Goal: Transaction & Acquisition: Purchase product/service

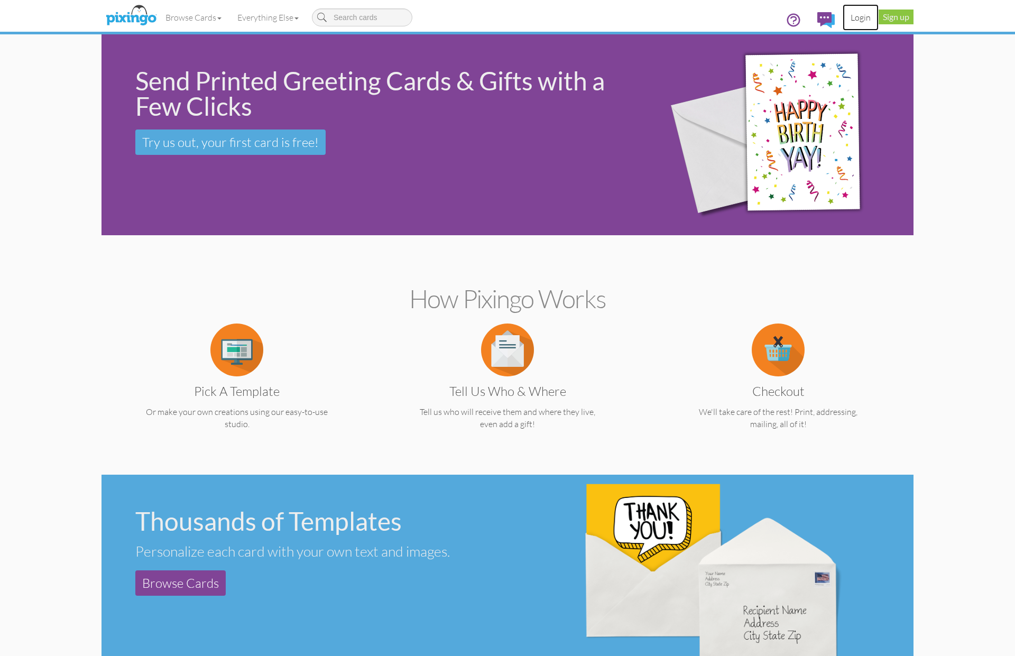
click at [865, 19] on link "Login" at bounding box center [861, 17] width 36 height 26
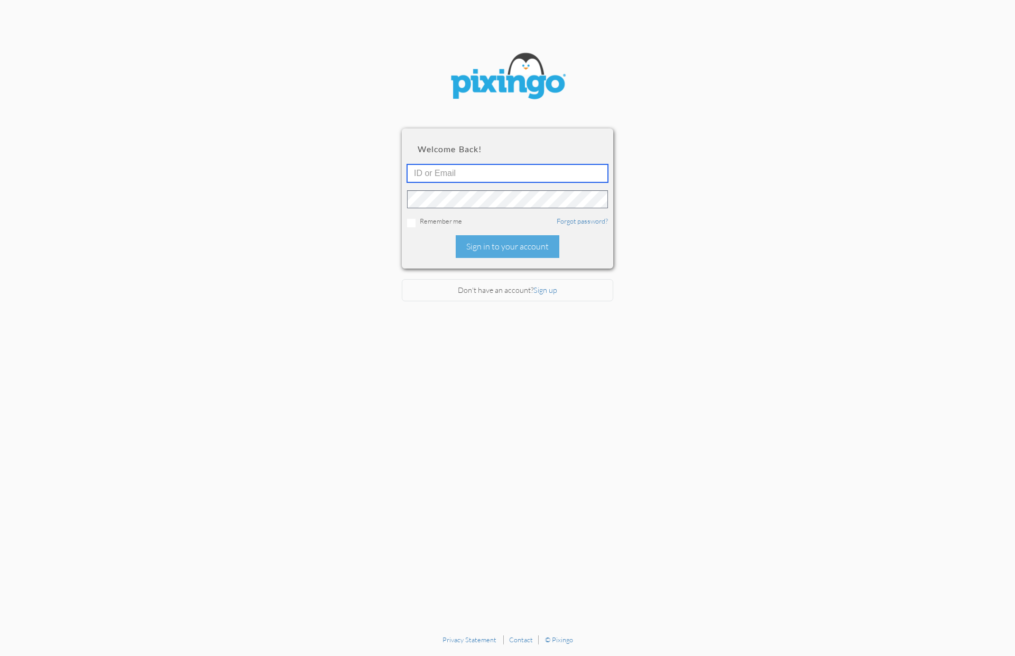
type input "1644"
click at [496, 249] on div "Sign in to your account" at bounding box center [508, 246] width 104 height 23
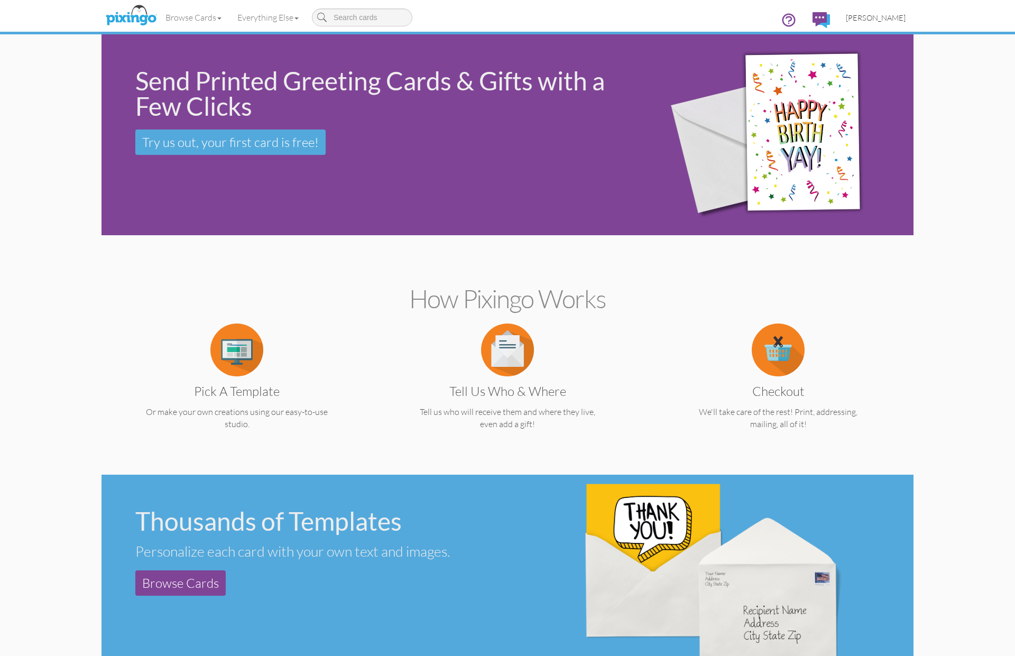
click at [874, 19] on span "[PERSON_NAME]" at bounding box center [876, 17] width 60 height 9
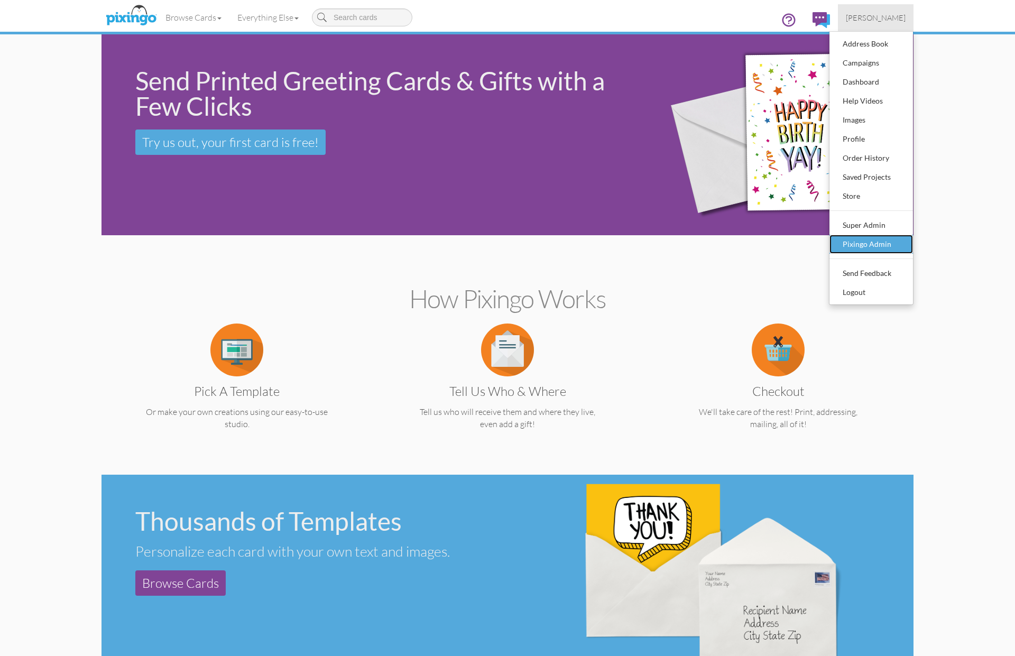
click at [863, 244] on div "Pixingo Admin" at bounding box center [871, 244] width 62 height 16
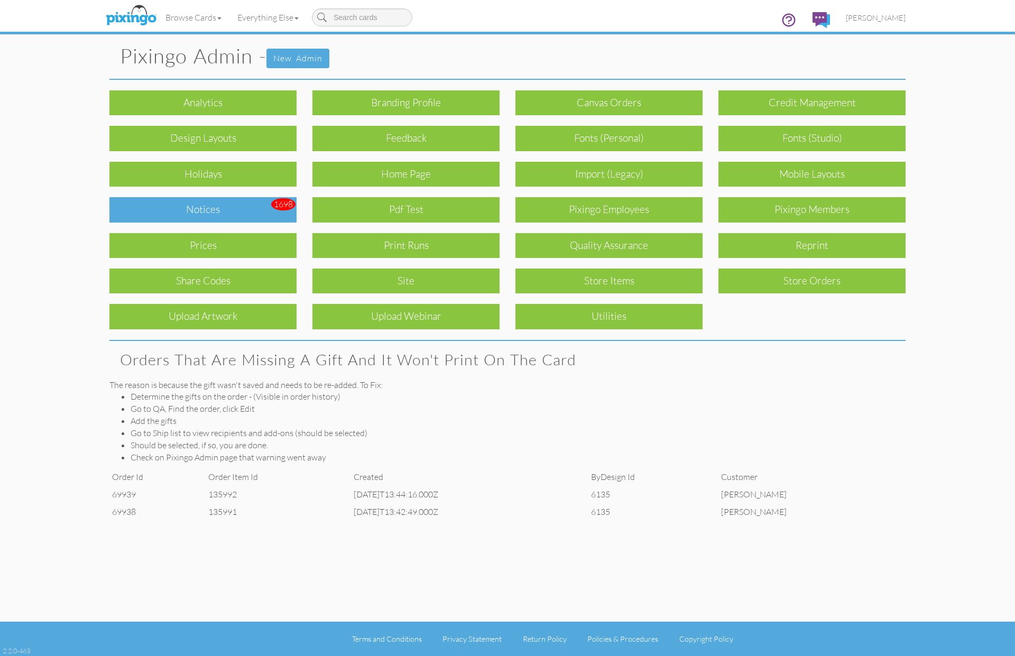
click at [220, 213] on div "Notices" at bounding box center [202, 209] width 187 height 25
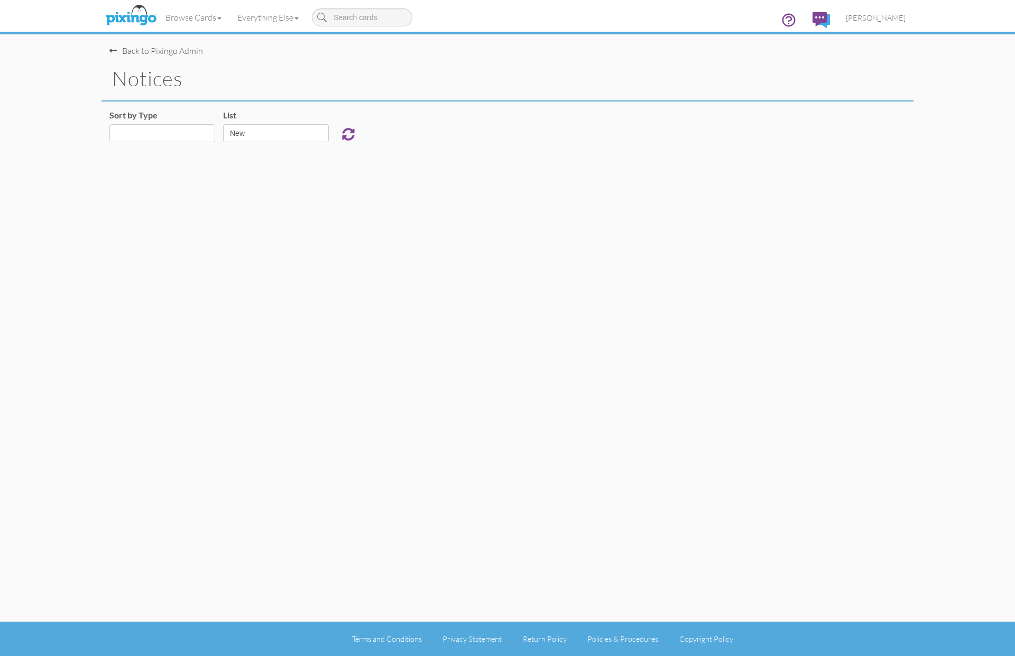
select select "object:925"
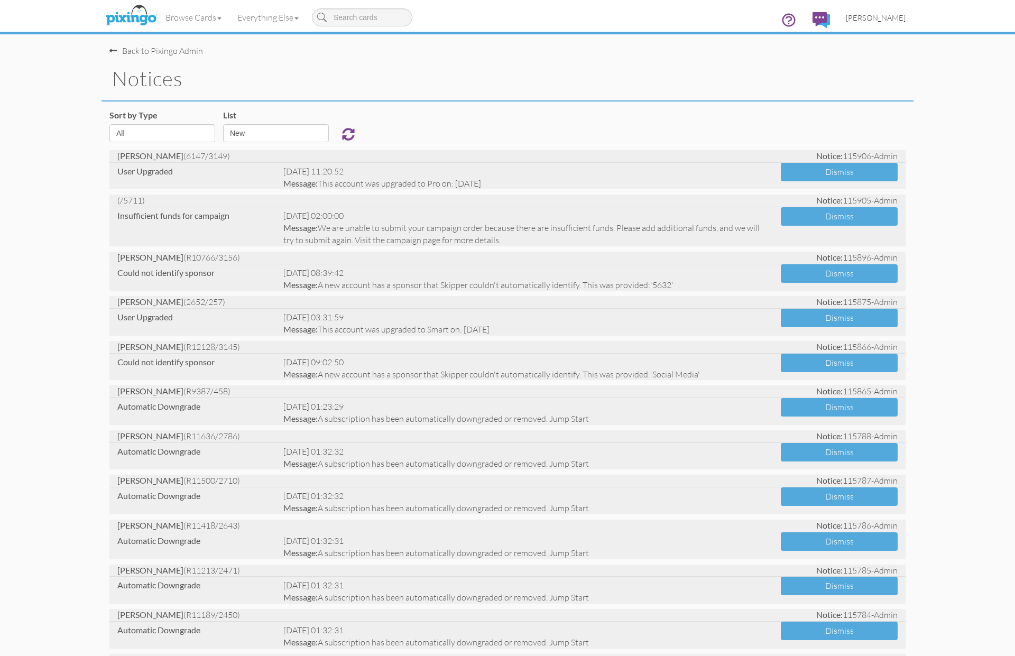
click at [888, 21] on span "[PERSON_NAME]" at bounding box center [876, 17] width 60 height 9
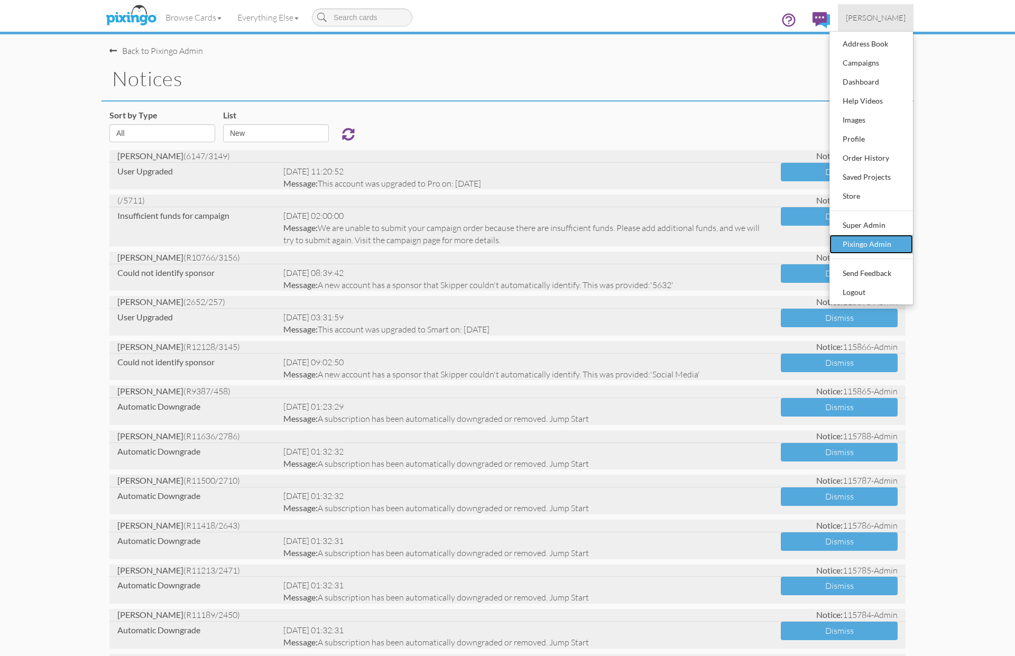
click at [868, 247] on div "Pixingo Admin" at bounding box center [871, 244] width 62 height 16
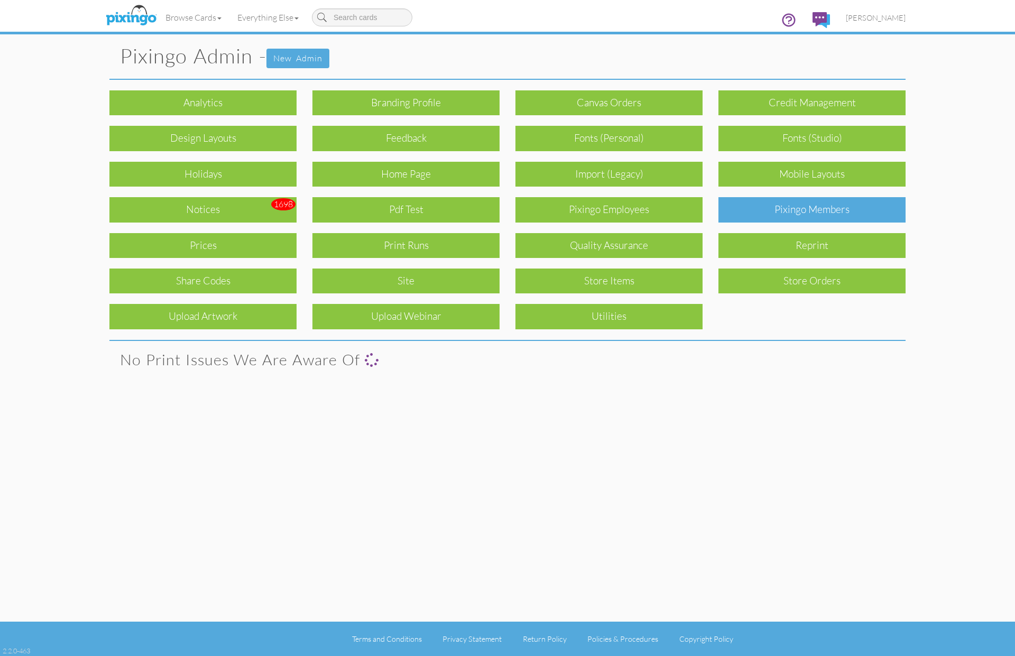
click at [825, 216] on div "Pixingo Members" at bounding box center [812, 209] width 187 height 25
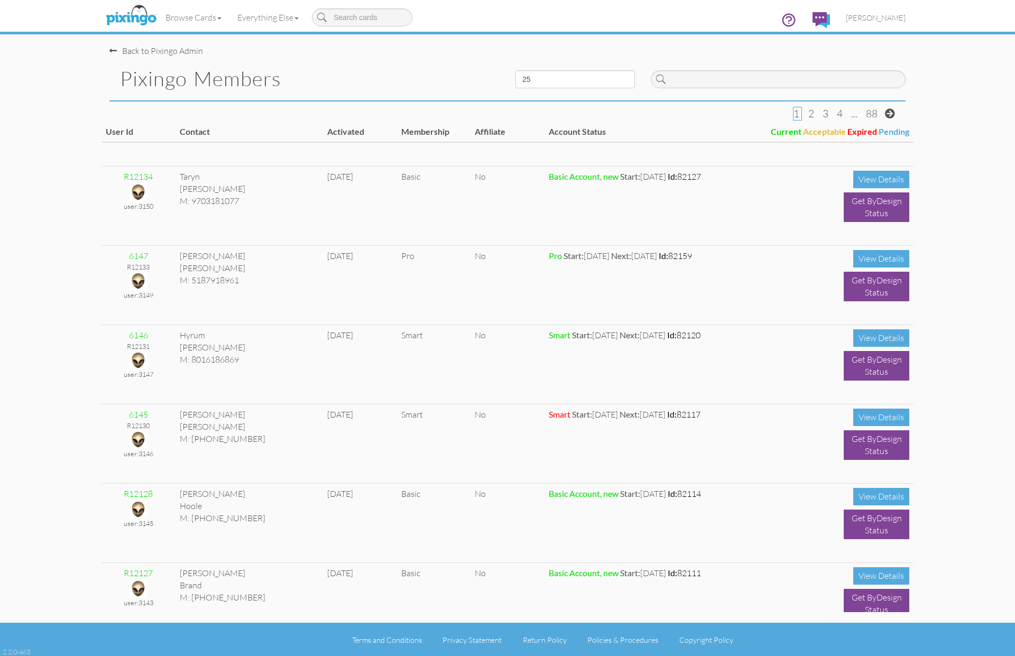
scroll to position [693, 0]
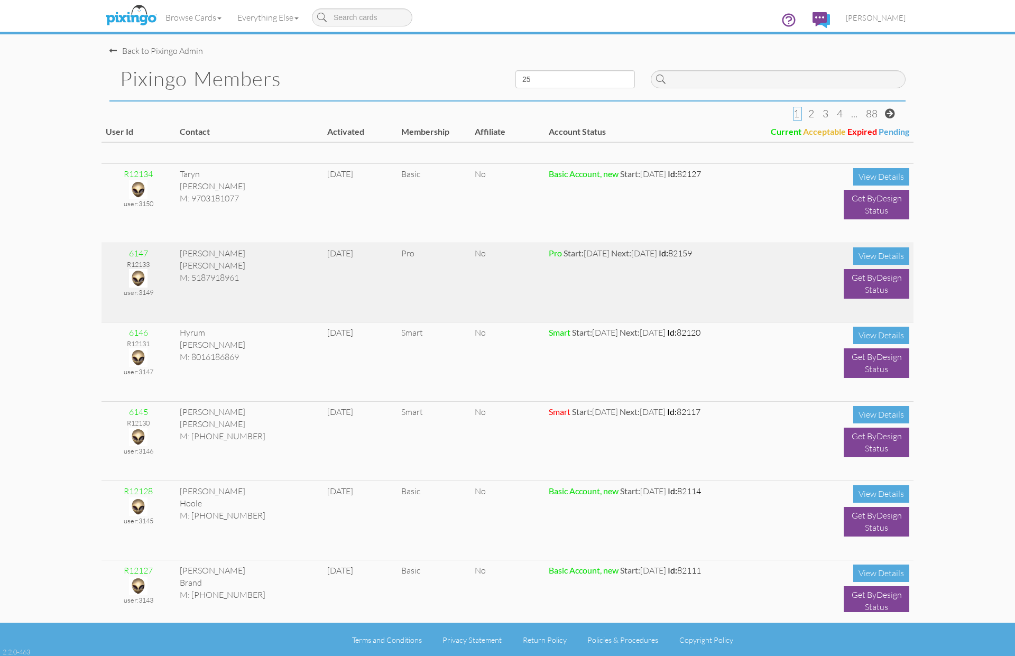
click at [133, 277] on img at bounding box center [138, 278] width 19 height 19
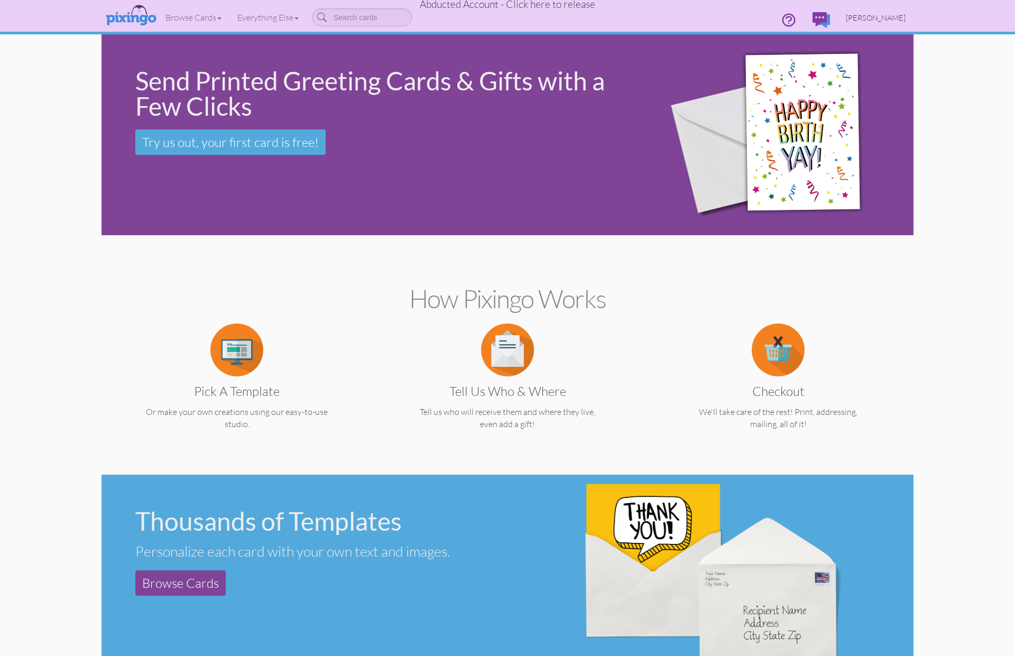
click at [886, 17] on span "[PERSON_NAME]" at bounding box center [876, 17] width 60 height 9
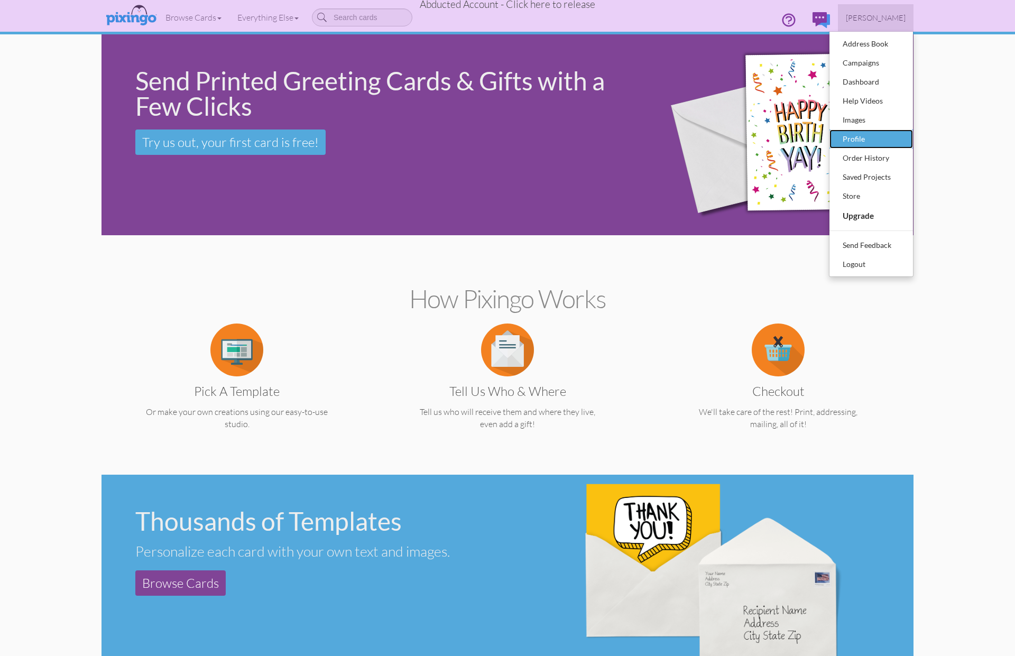
click at [853, 143] on div "Profile" at bounding box center [871, 139] width 62 height 16
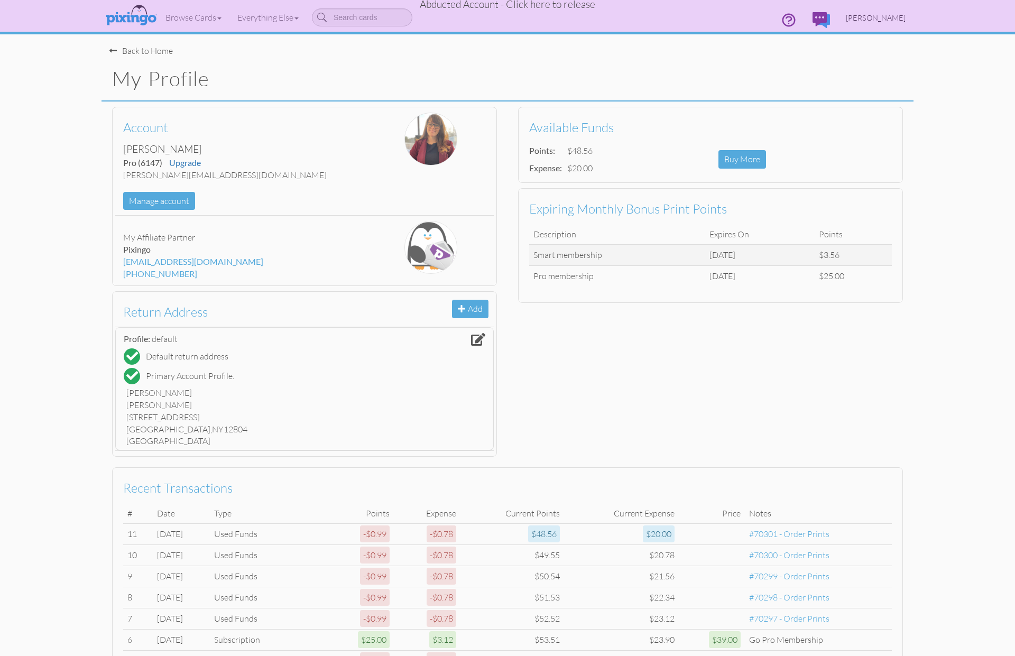
click at [875, 18] on span "[PERSON_NAME]" at bounding box center [876, 17] width 60 height 9
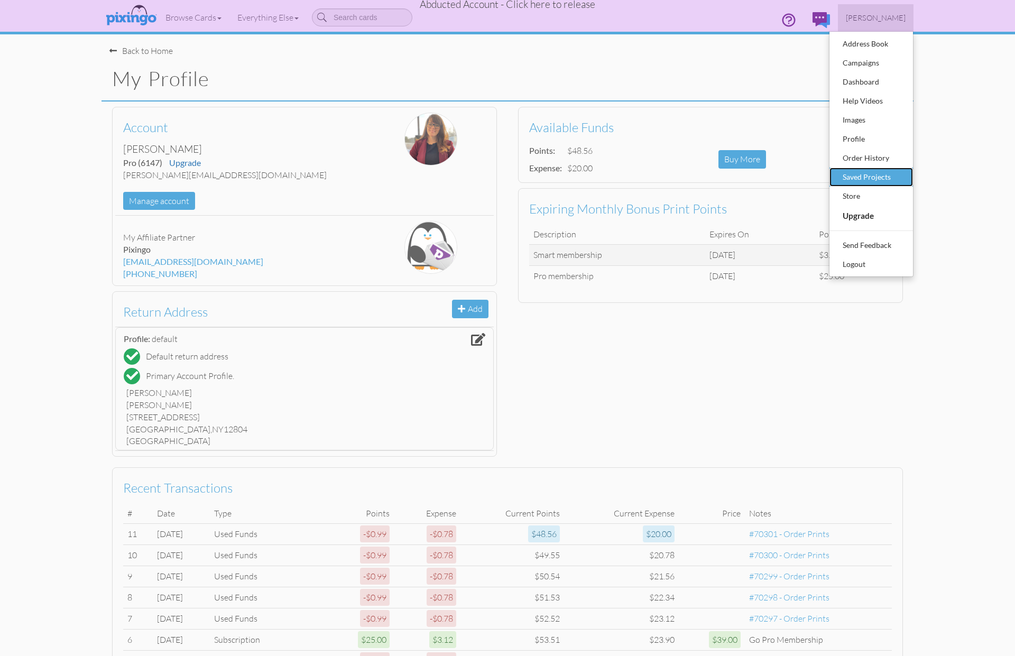
click at [853, 172] on div "Saved Projects" at bounding box center [871, 177] width 62 height 16
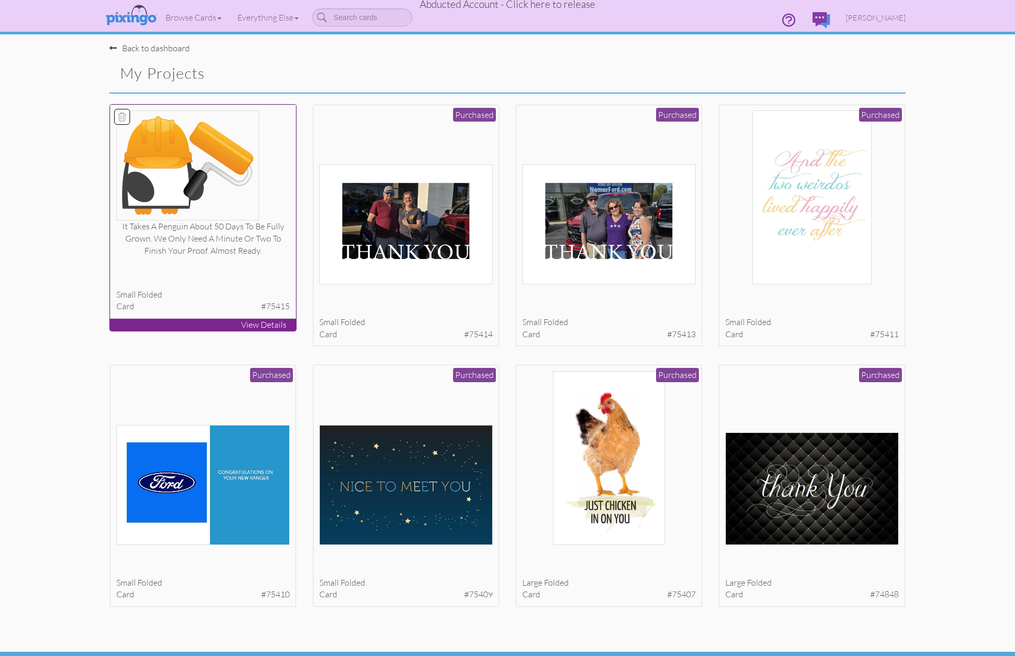
click at [159, 214] on img at bounding box center [187, 166] width 143 height 110
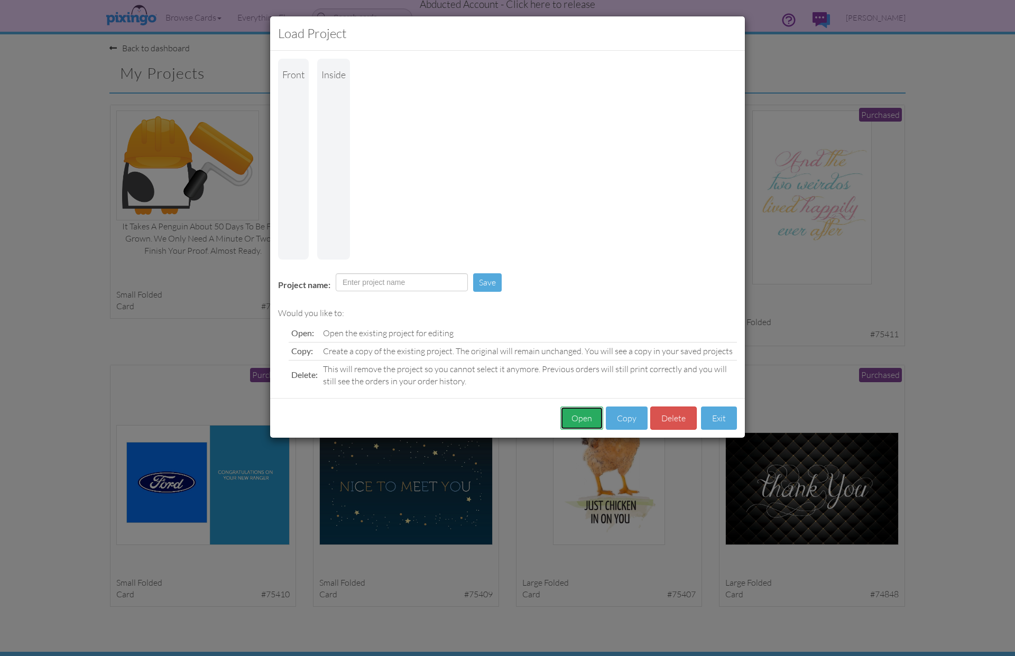
click at [582, 407] on button "Open" at bounding box center [581, 419] width 43 height 24
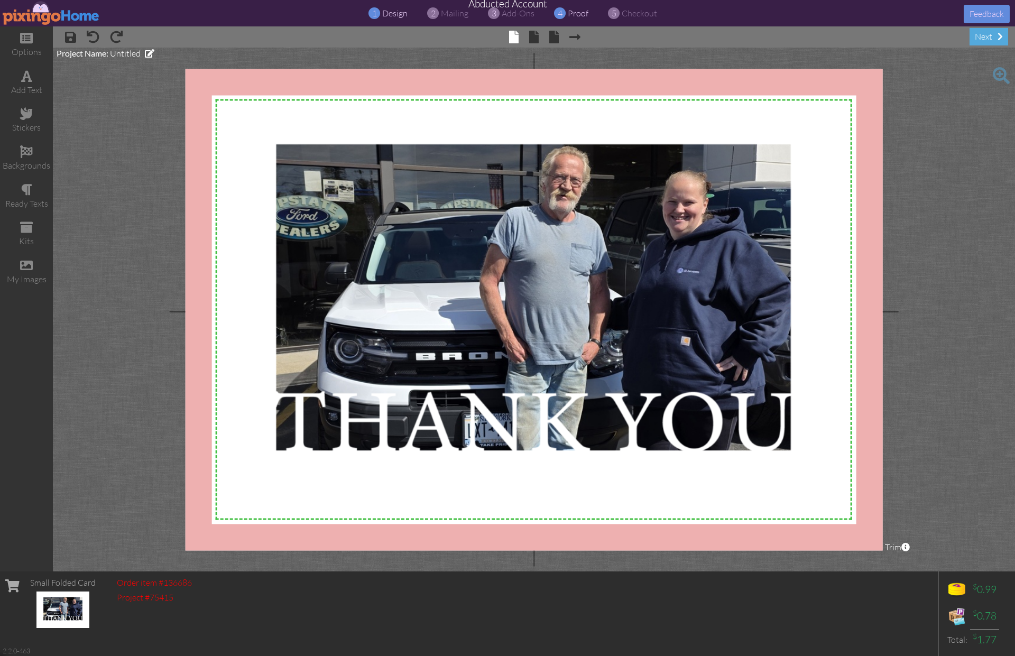
click at [581, 16] on span "proof" at bounding box center [578, 13] width 21 height 11
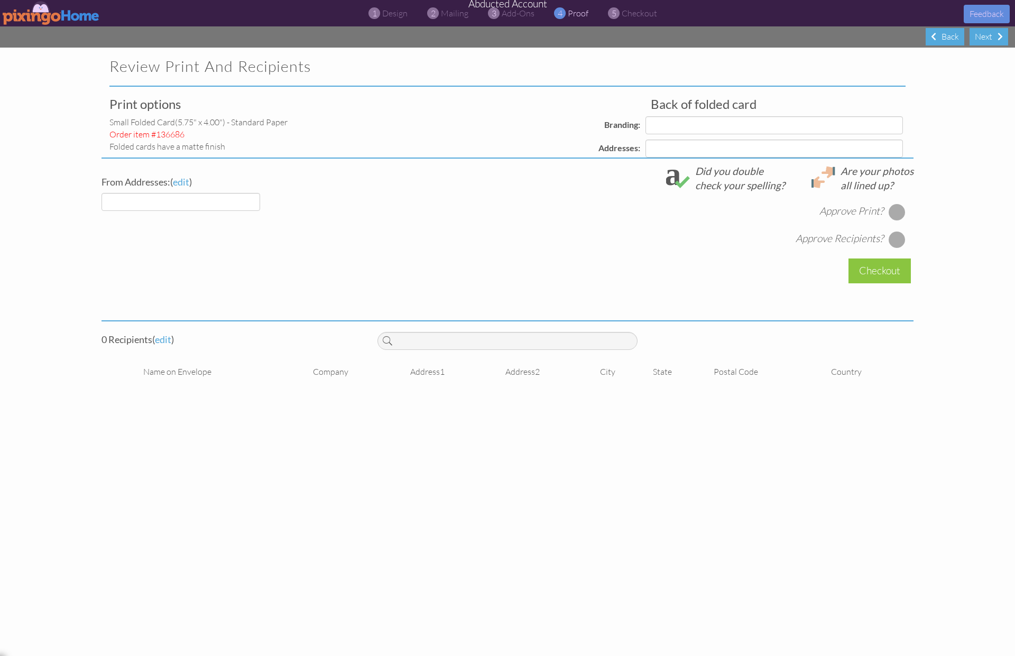
select select "object:10911"
select select "object:10914"
select select "object:10917"
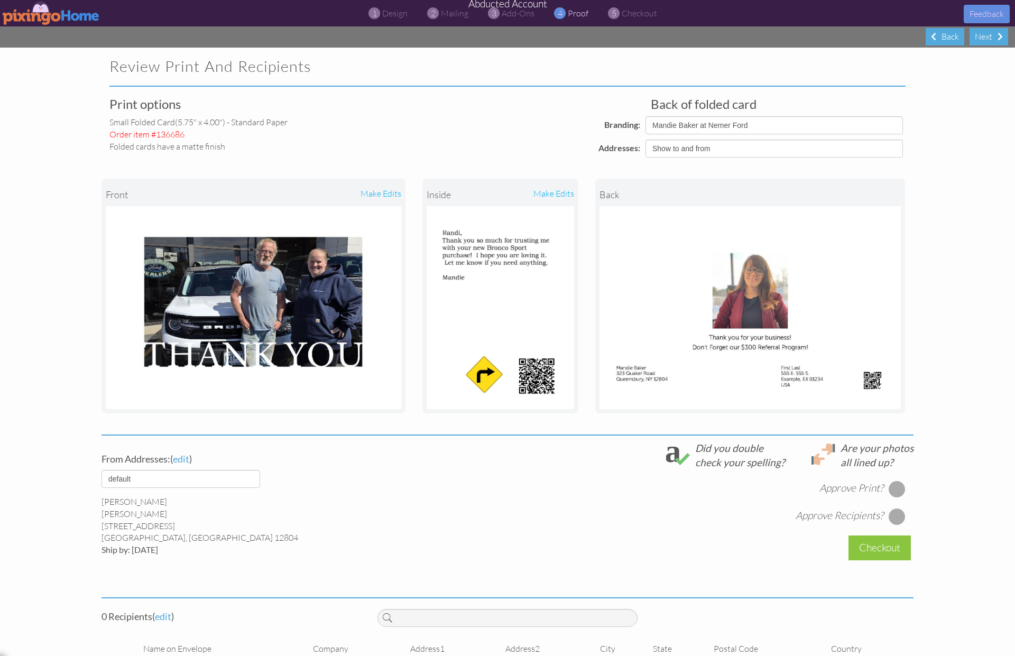
click at [53, 16] on img at bounding box center [51, 13] width 97 height 24
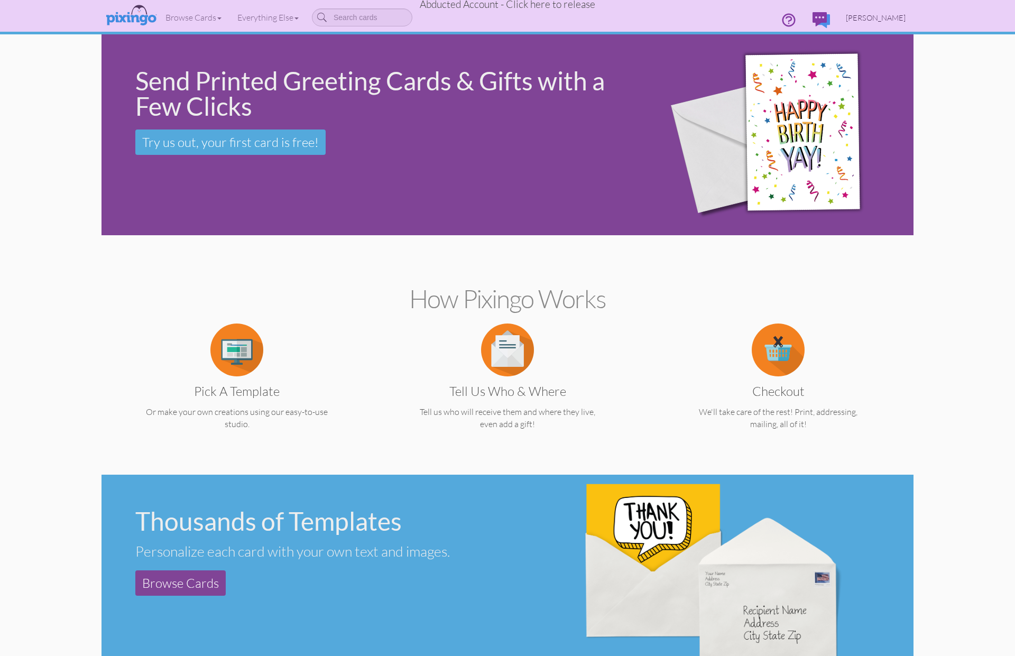
click at [890, 16] on span "[PERSON_NAME]" at bounding box center [876, 17] width 60 height 9
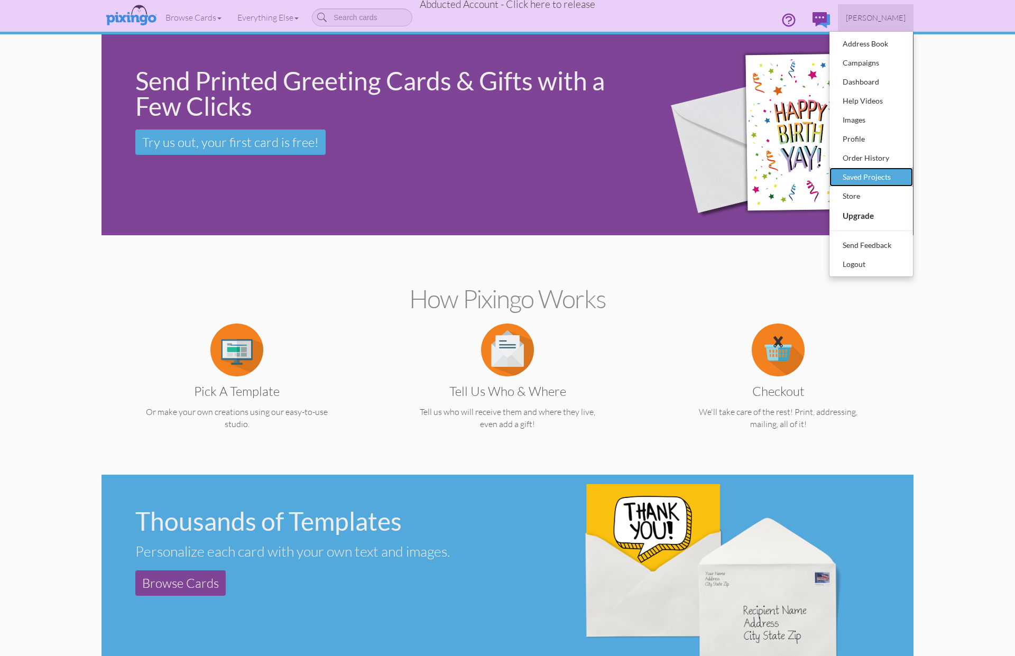
click at [869, 174] on div "Saved Projects" at bounding box center [871, 177] width 62 height 16
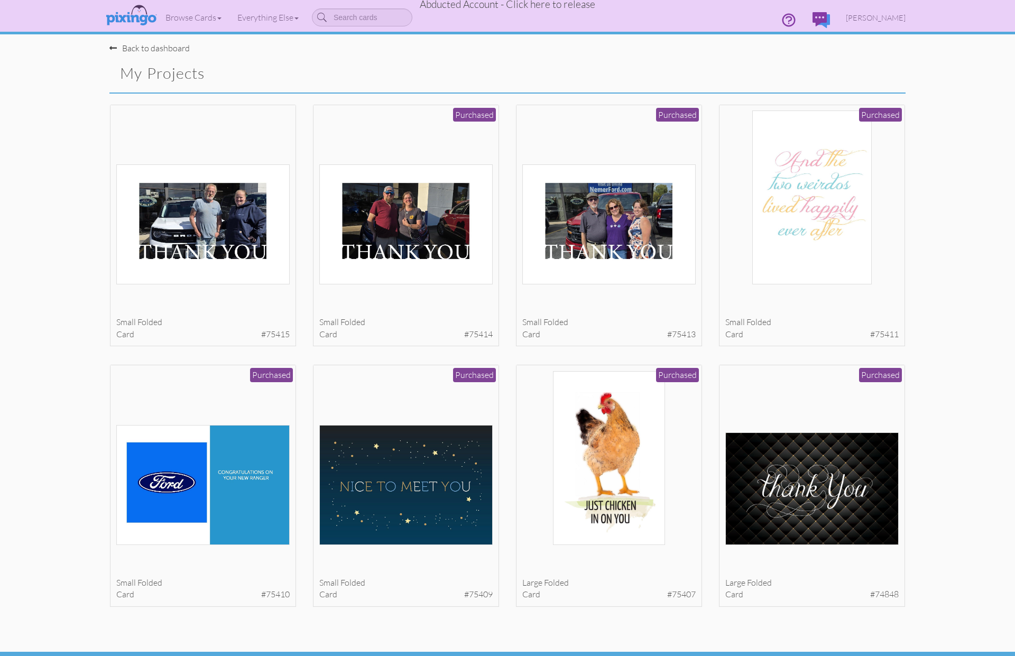
click at [522, 6] on span "Abducted Account - Click here to release" at bounding box center [508, 4] width 176 height 13
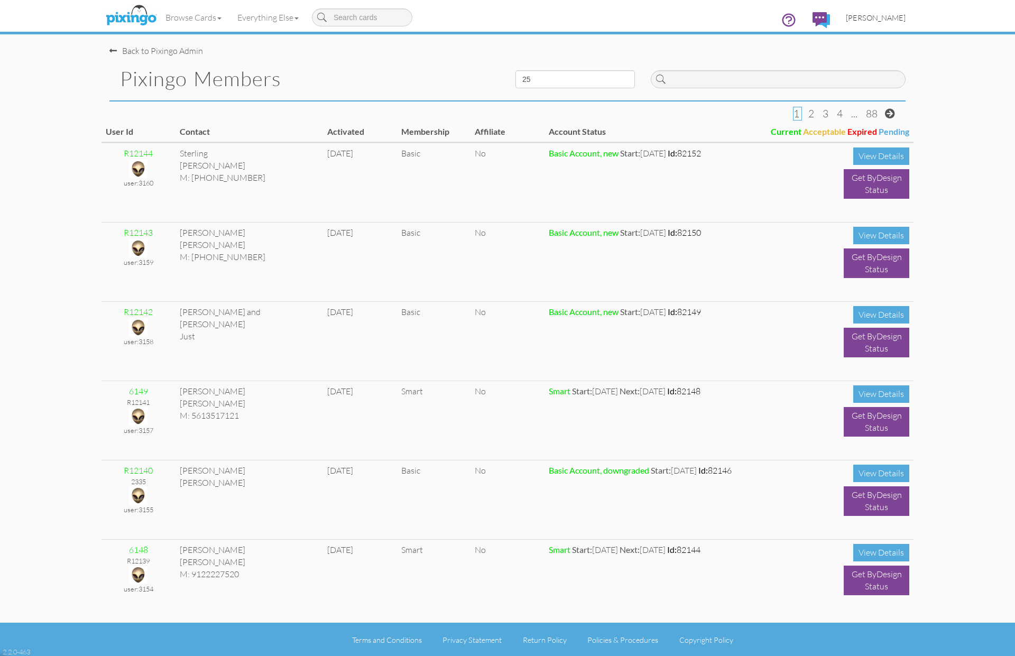
click at [893, 20] on span "[PERSON_NAME]" at bounding box center [876, 17] width 60 height 9
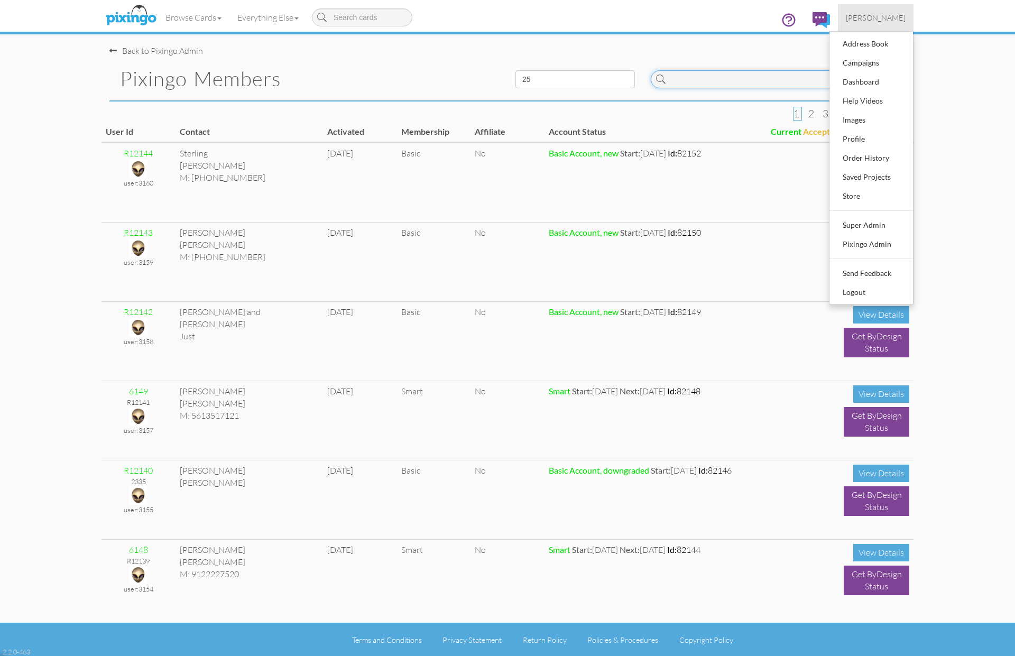
click at [746, 80] on input at bounding box center [778, 79] width 255 height 18
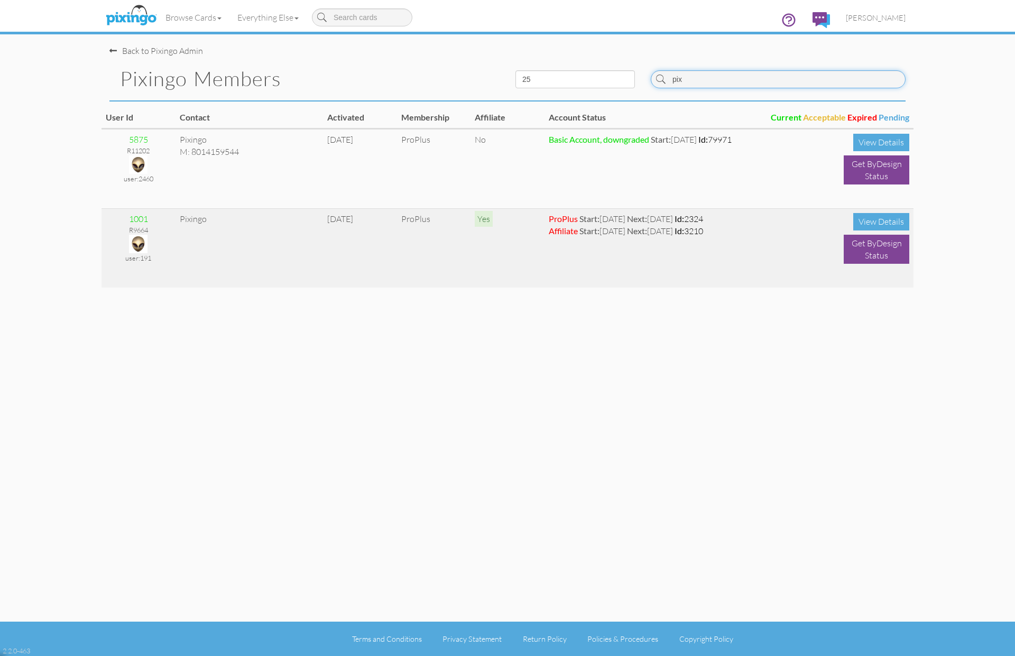
type input "pix"
click at [137, 236] on img at bounding box center [138, 244] width 19 height 19
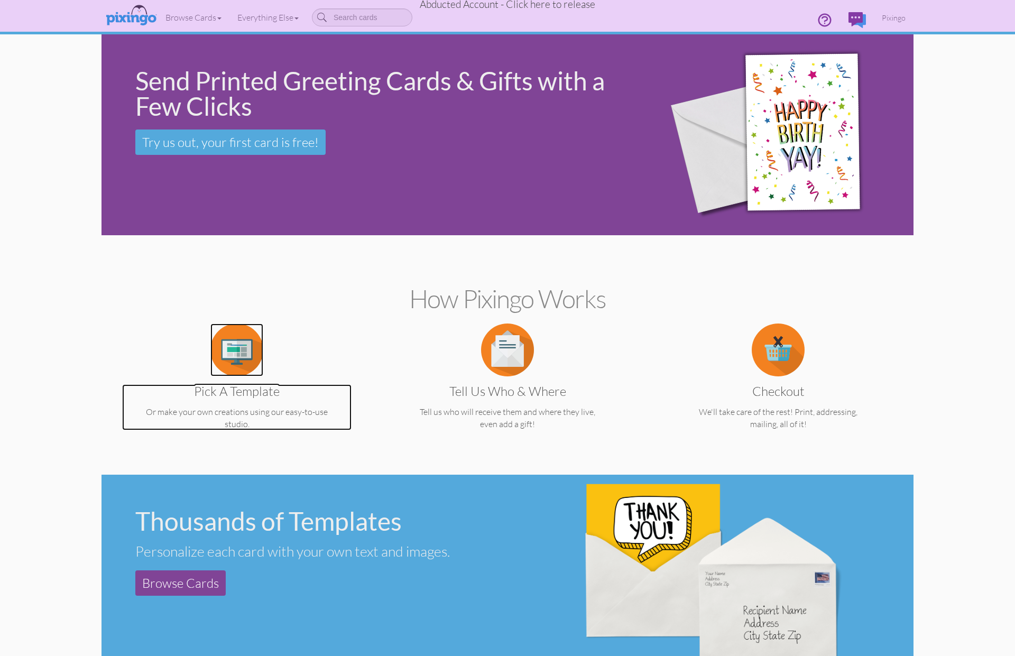
click at [231, 352] on img at bounding box center [236, 350] width 53 height 53
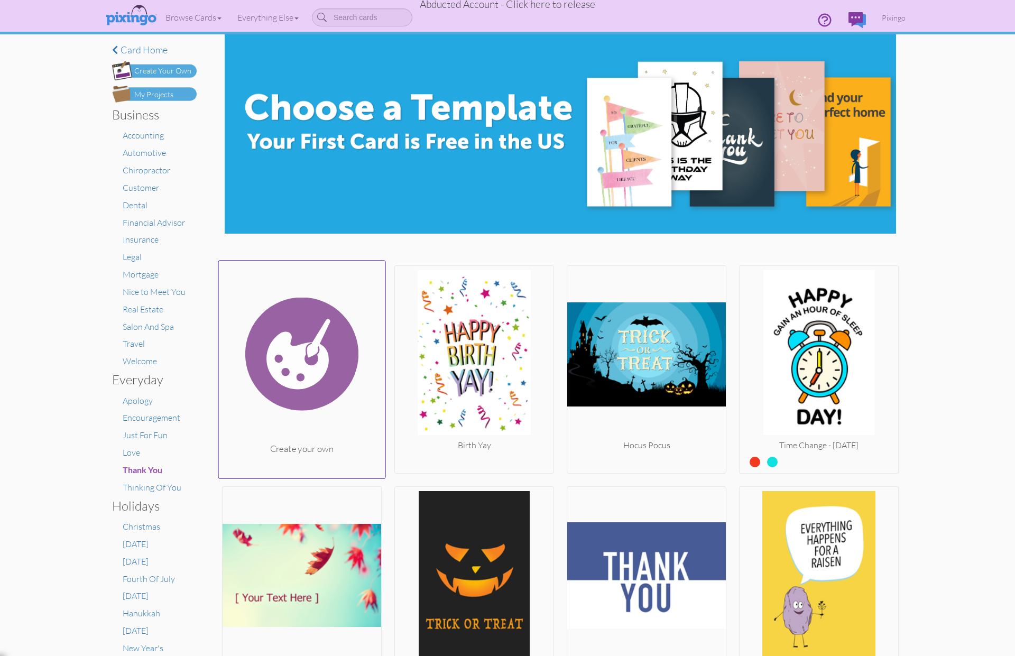
click at [286, 362] on img at bounding box center [302, 354] width 167 height 178
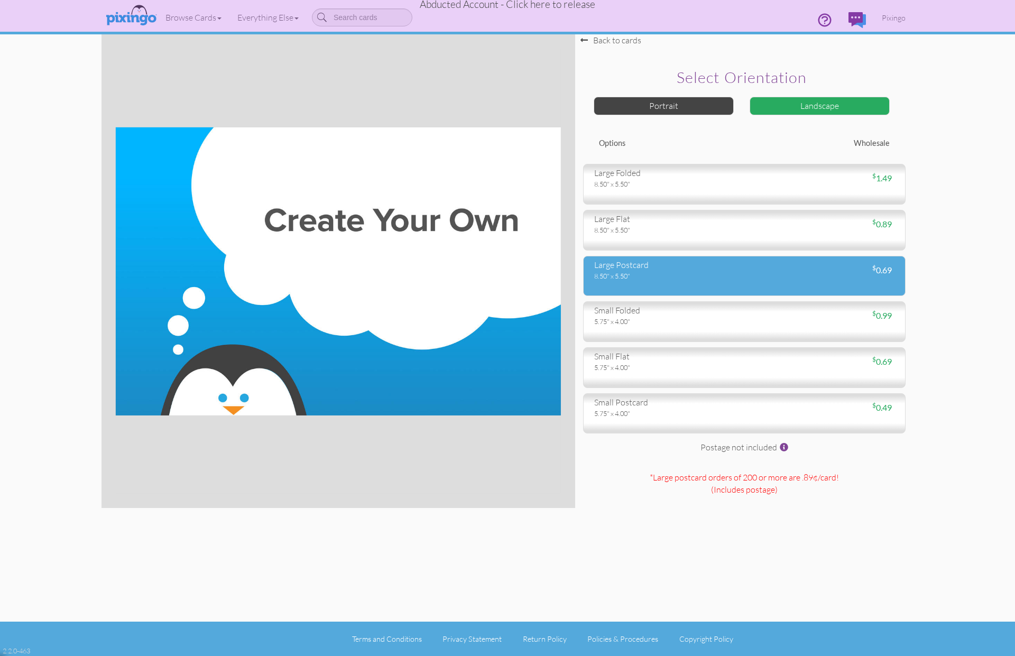
click at [634, 268] on div "large postcard" at bounding box center [665, 265] width 142 height 12
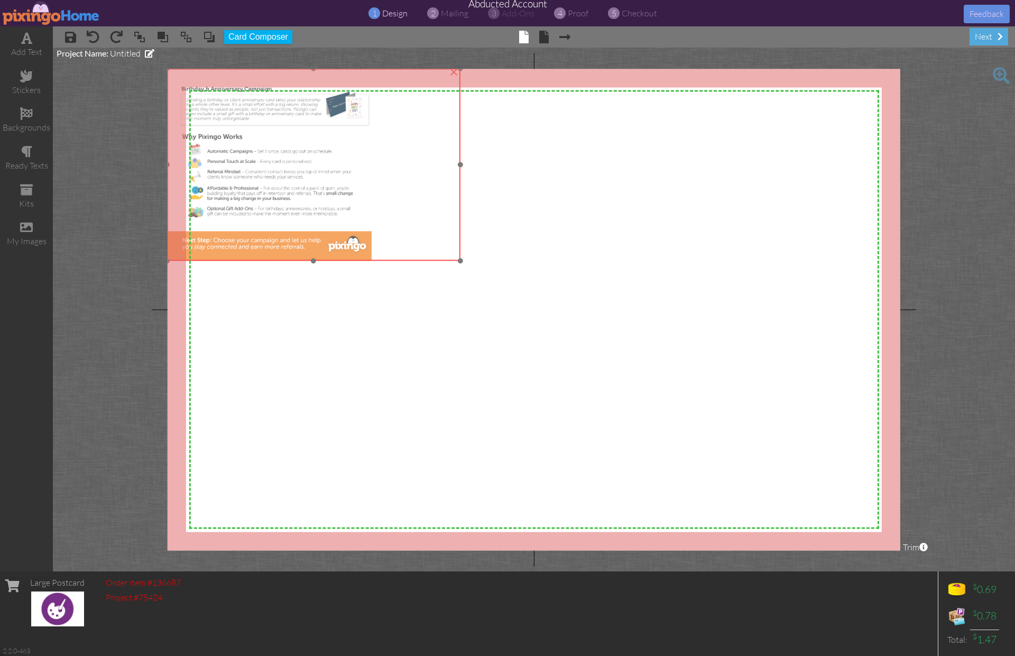
drag, startPoint x: 301, startPoint y: 244, endPoint x: 264, endPoint y: 219, distance: 44.3
click at [264, 219] on img at bounding box center [313, 165] width 293 height 192
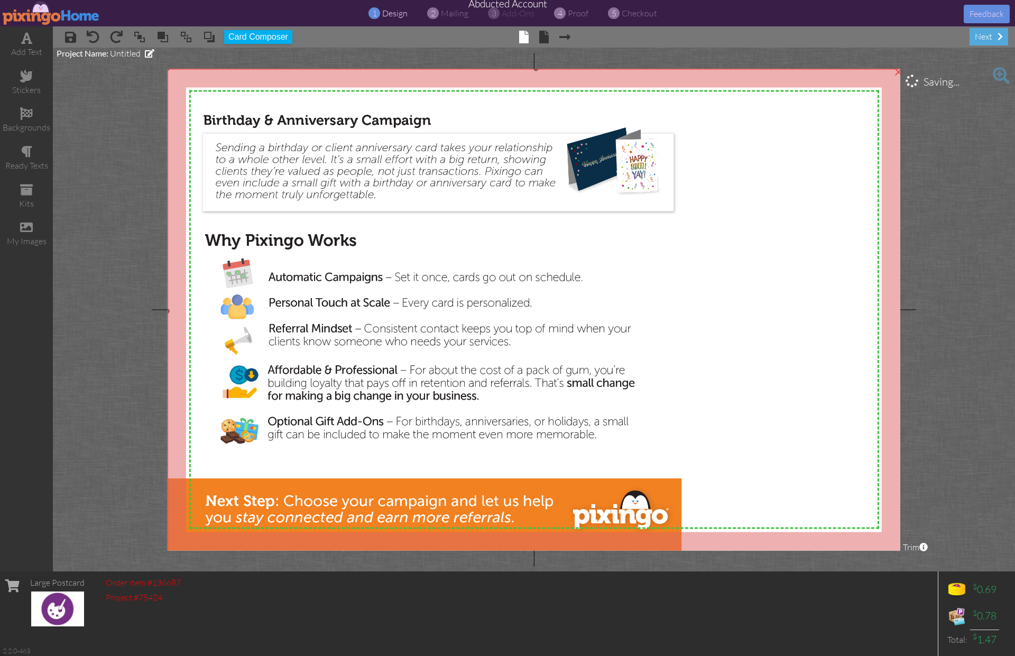
drag, startPoint x: 459, startPoint y: 260, endPoint x: 732, endPoint y: 552, distance: 399.5
click at [732, 552] on project-studio-wrapper "X X X X X X X X X X X X X X X X X X X X X X X X X X X X X X X X X X X X X X X X…" at bounding box center [534, 310] width 962 height 524
click at [470, 188] on img at bounding box center [536, 311] width 738 height 485
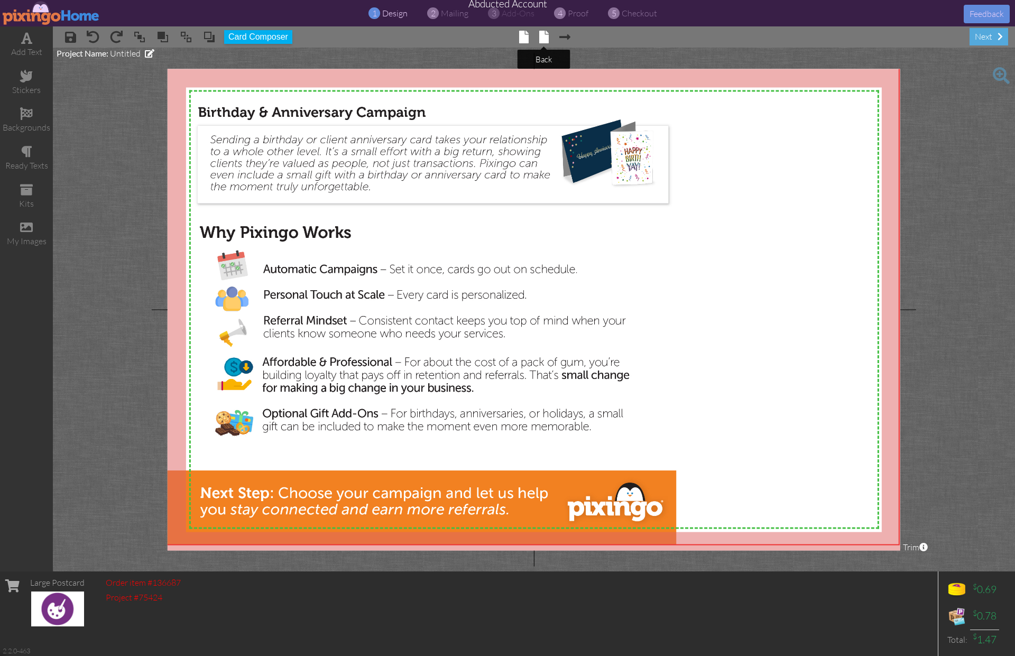
click at [545, 39] on span at bounding box center [544, 37] width 10 height 13
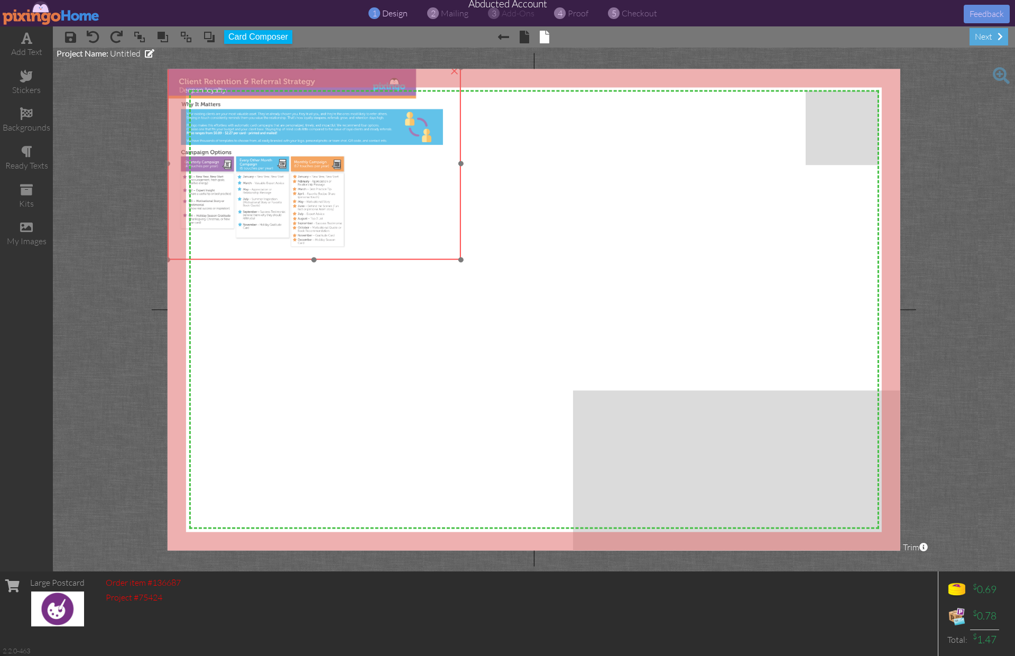
drag, startPoint x: 370, startPoint y: 207, endPoint x: 334, endPoint y: 181, distance: 44.4
click at [334, 181] on img at bounding box center [314, 164] width 293 height 192
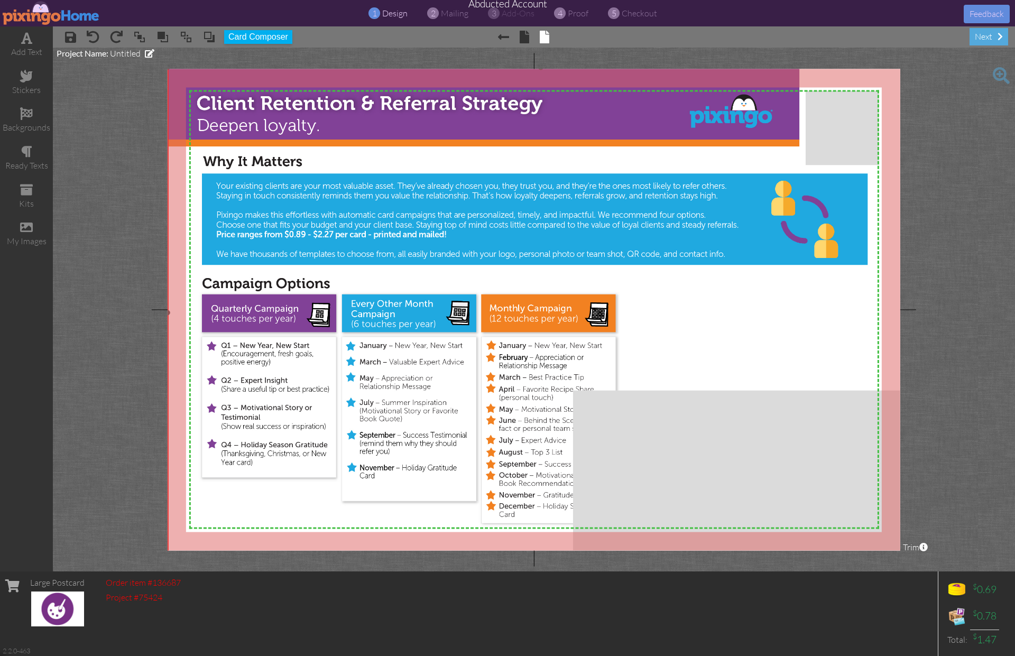
drag, startPoint x: 459, startPoint y: 261, endPoint x: 580, endPoint y: 485, distance: 254.5
click at [718, 558] on project-studio-wrapper "X X X X X X X X X X X X X X X X X X X X X X X X X X X X X X X X X X X X X X X X…" at bounding box center [534, 310] width 962 height 524
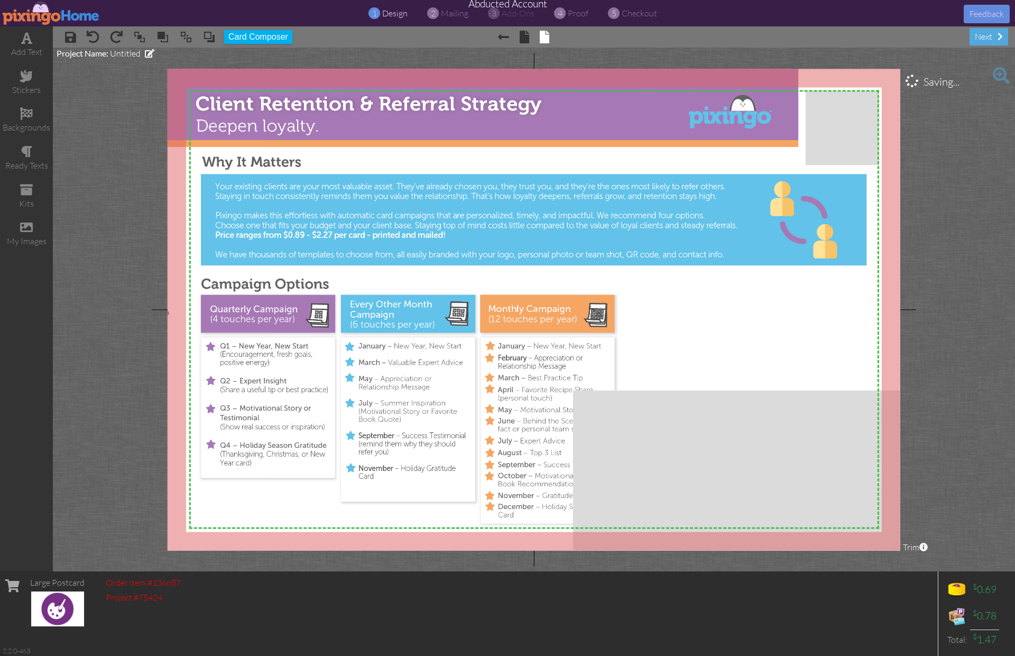
click at [556, 407] on img at bounding box center [540, 313] width 746 height 490
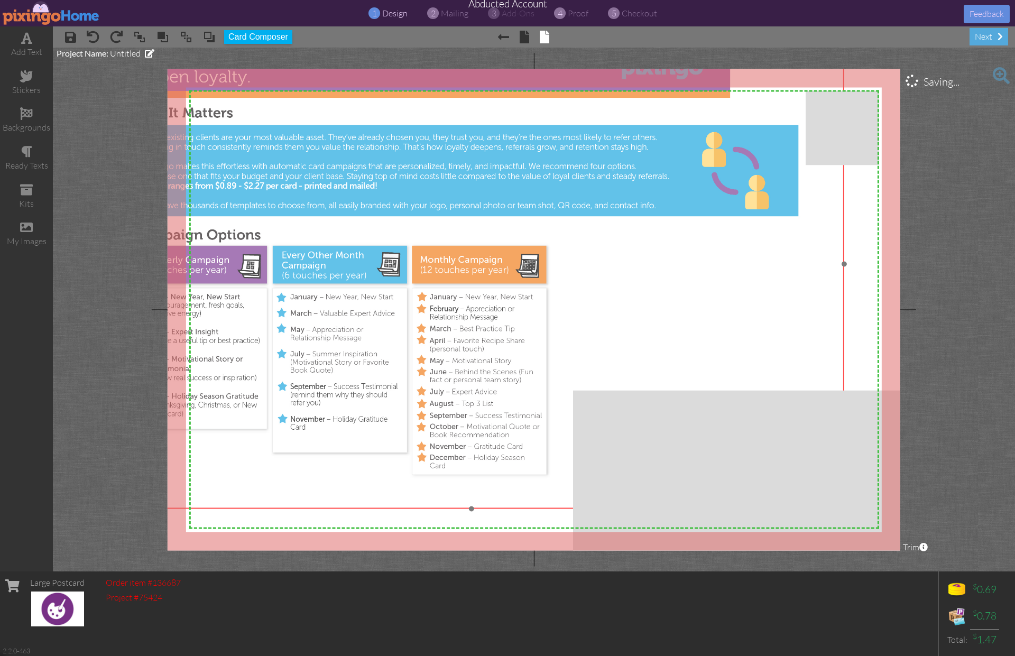
drag, startPoint x: 756, startPoint y: 340, endPoint x: 687, endPoint y: 289, distance: 85.4
click at [687, 289] on img at bounding box center [471, 264] width 746 height 490
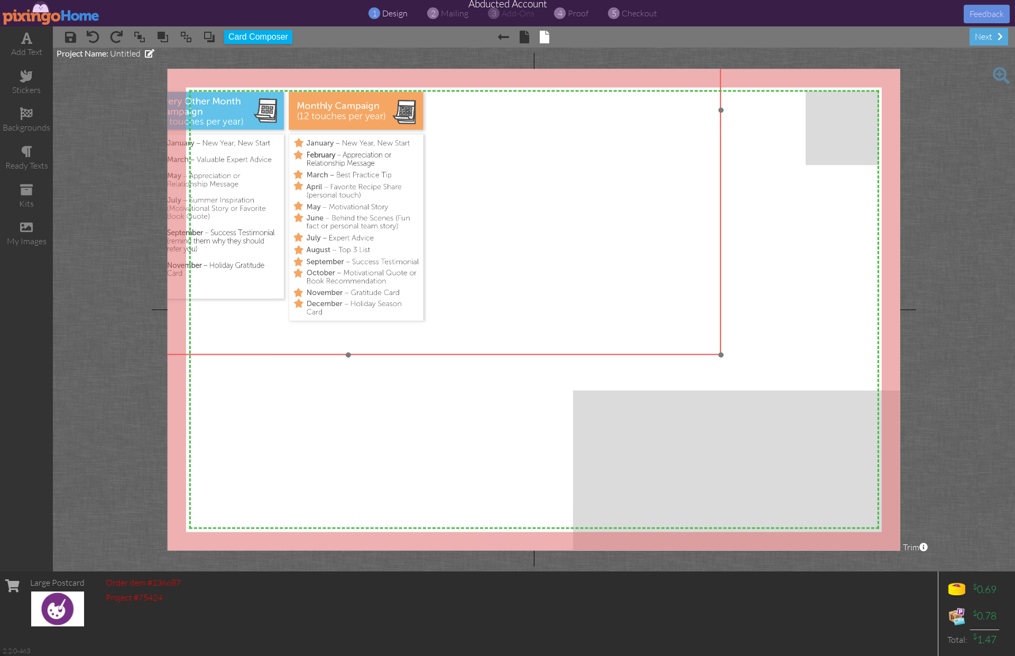
drag, startPoint x: 704, startPoint y: 335, endPoint x: 579, endPoint y: 182, distance: 197.2
click at [578, 180] on img at bounding box center [348, 110] width 746 height 490
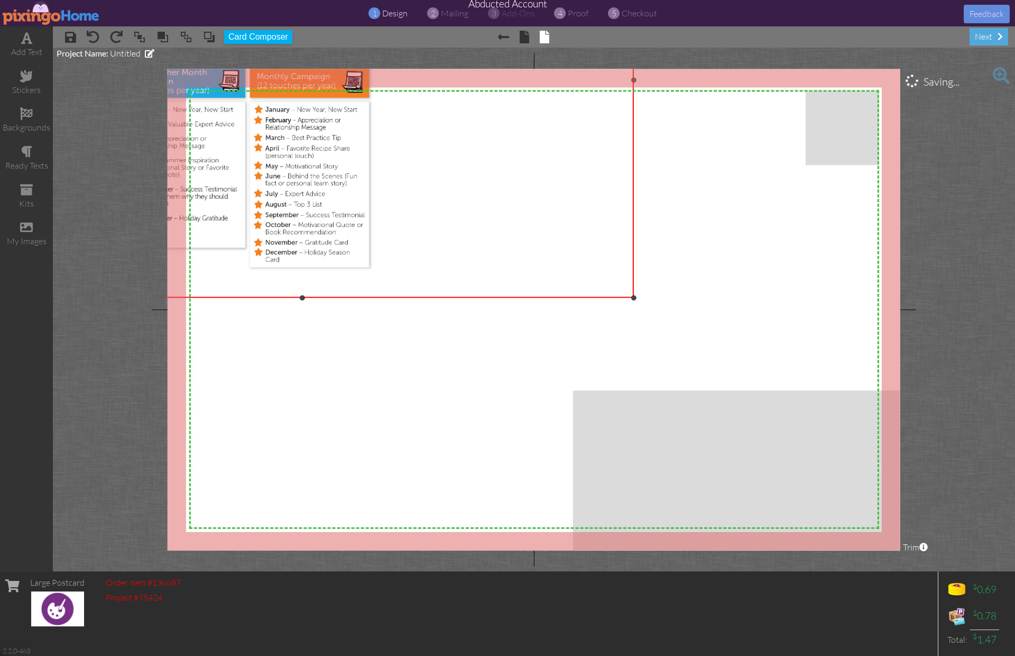
drag, startPoint x: 715, startPoint y: 351, endPoint x: 578, endPoint y: 277, distance: 155.7
click at [596, 280] on div "×" at bounding box center [302, 81] width 663 height 436
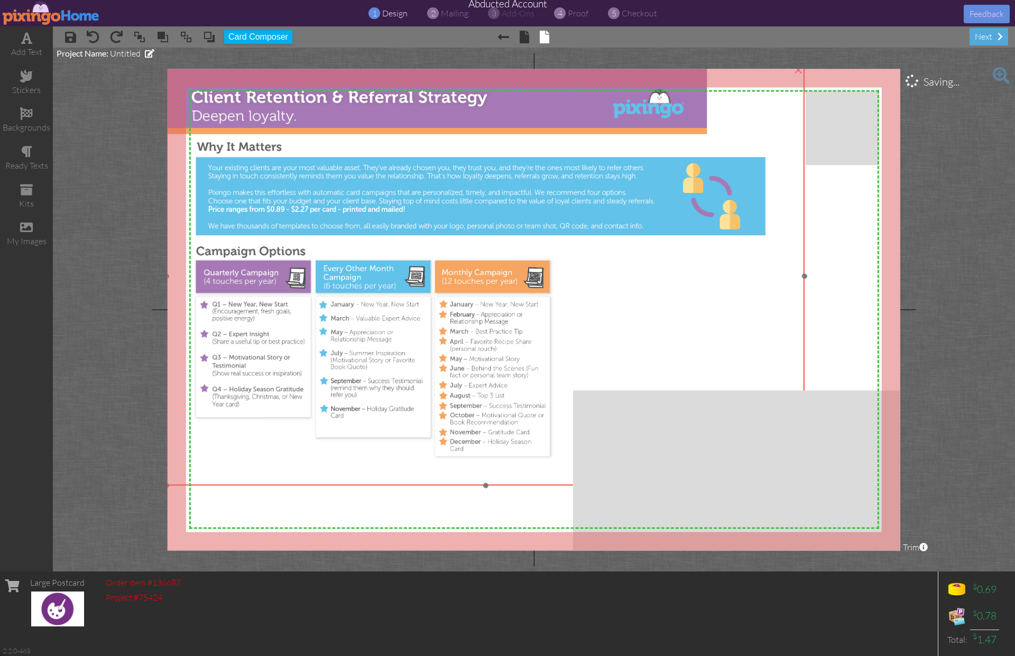
drag, startPoint x: 560, startPoint y: 263, endPoint x: 755, endPoint y: 466, distance: 281.6
click at [755, 466] on img at bounding box center [486, 276] width 638 height 419
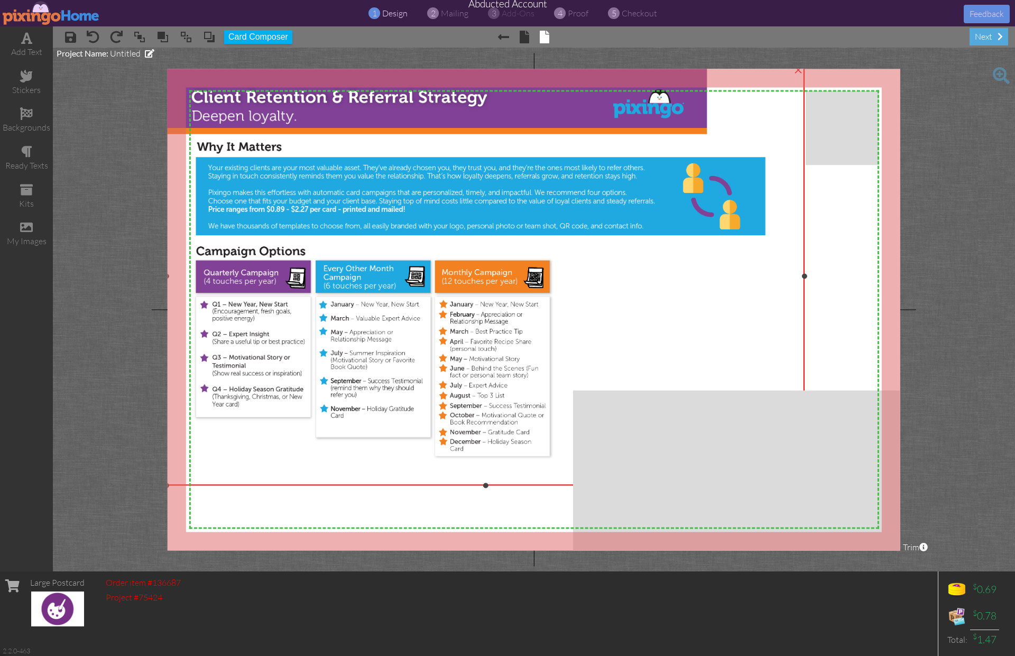
click at [655, 347] on img at bounding box center [486, 276] width 638 height 419
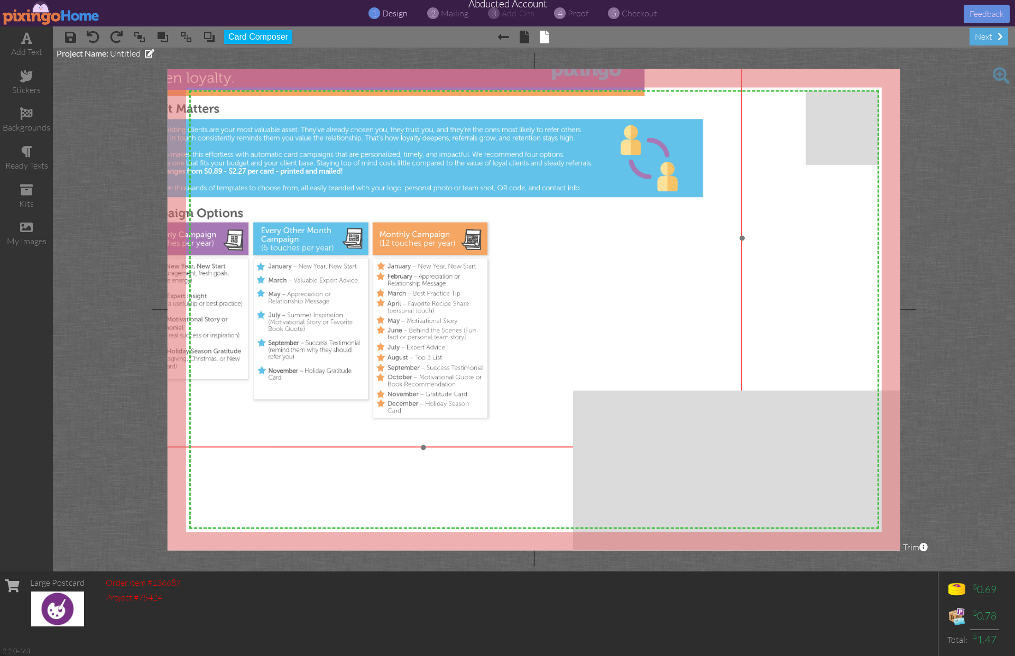
drag, startPoint x: 676, startPoint y: 361, endPoint x: 597, endPoint y: 317, distance: 90.6
click at [588, 299] on img at bounding box center [423, 238] width 638 height 419
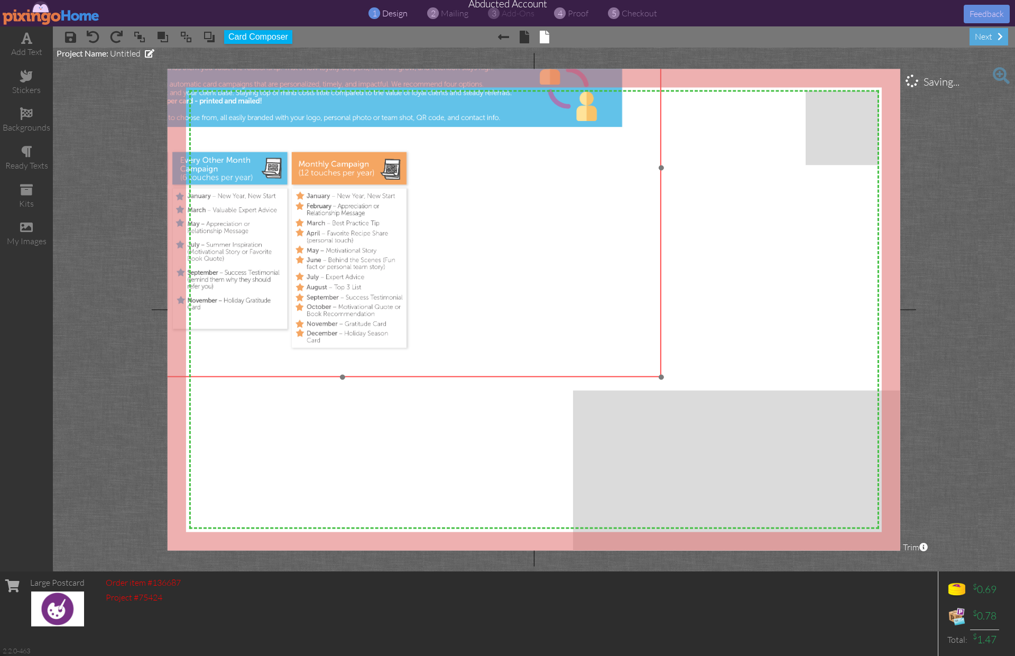
drag, startPoint x: 668, startPoint y: 363, endPoint x: 631, endPoint y: 346, distance: 41.4
click at [615, 318] on img at bounding box center [342, 167] width 638 height 419
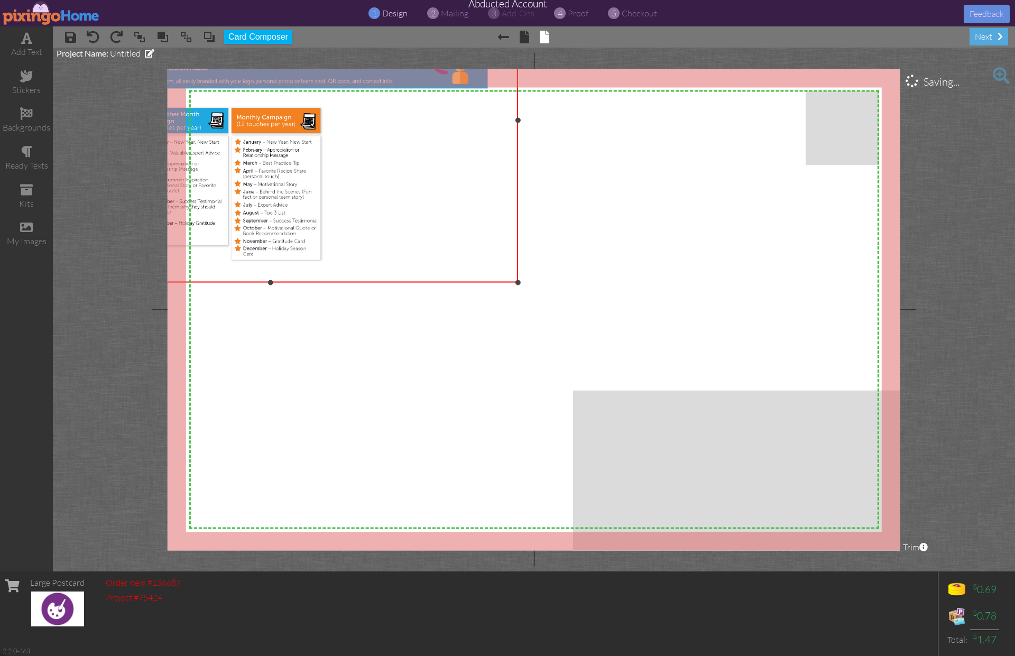
drag, startPoint x: 661, startPoint y: 376, endPoint x: 503, endPoint y: 269, distance: 191.4
click at [503, 269] on div "X X X X X X X X X X X X X X X X X X X X X X X X X X X X X X X X X X X X X X X X…" at bounding box center [534, 310] width 733 height 482
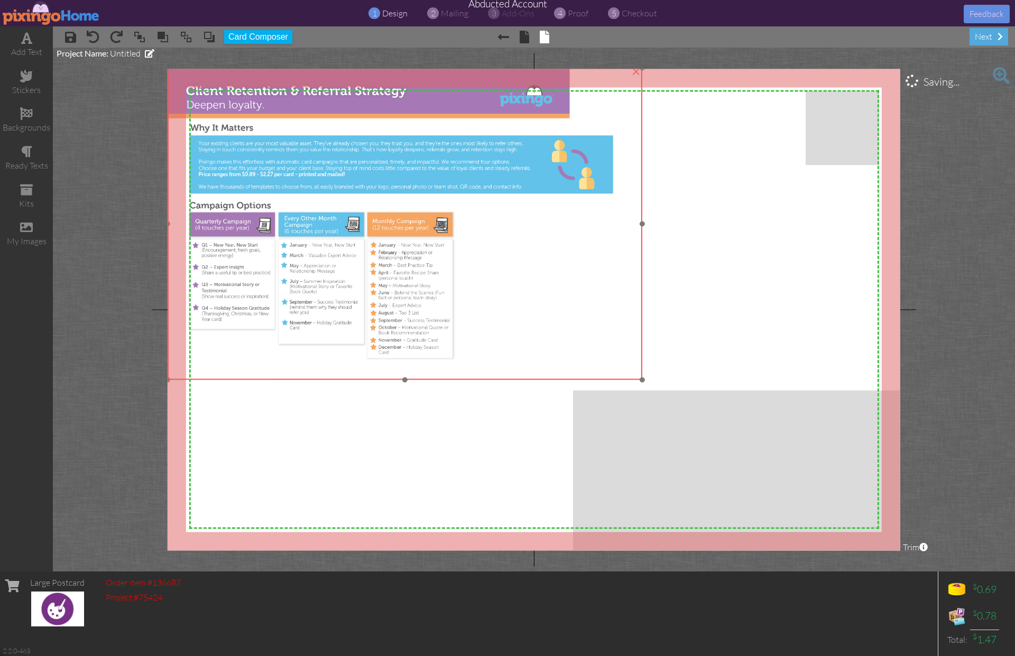
drag, startPoint x: 369, startPoint y: 180, endPoint x: 513, endPoint y: 290, distance: 181.5
click at [513, 290] on img at bounding box center [405, 224] width 475 height 312
click at [564, 326] on img at bounding box center [404, 224] width 475 height 312
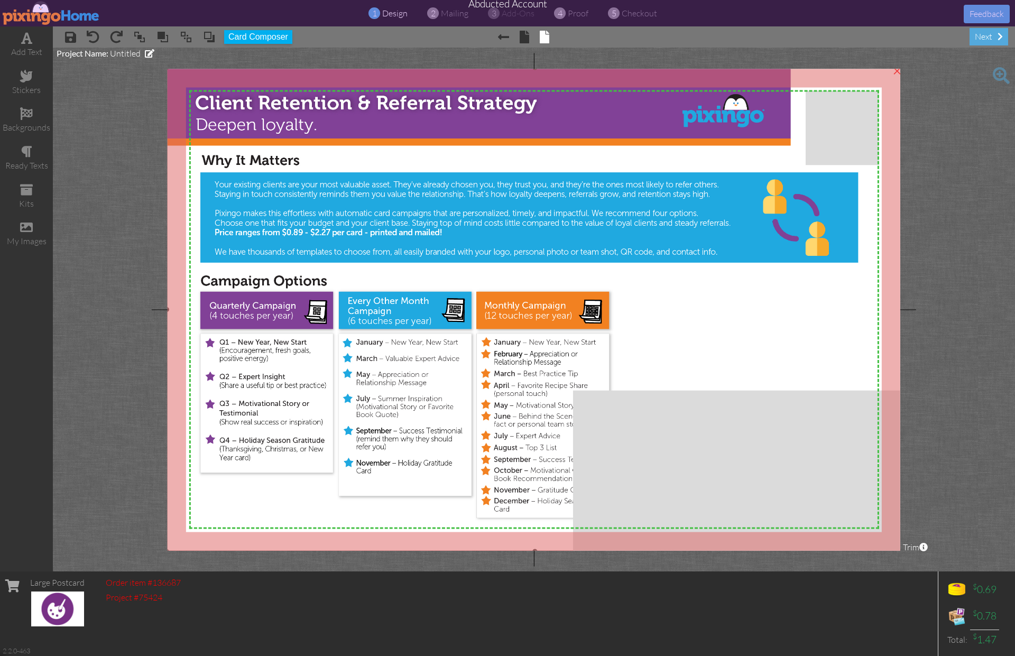
drag, startPoint x: 641, startPoint y: 379, endPoint x: 788, endPoint y: 551, distance: 226.5
click at [788, 551] on project-studio-wrapper "X X X X X X X X X X X X X X X X X X X X X X X X X X X X X X X X X X X X X X X X…" at bounding box center [534, 310] width 962 height 524
click at [953, 427] on project-studio-wrapper "X X X X X X X X X X X X X X X X X X X X X X X X X X X X X X X X X X X X X X X X…" at bounding box center [534, 310] width 962 height 524
click at [440, 167] on img at bounding box center [535, 310] width 737 height 484
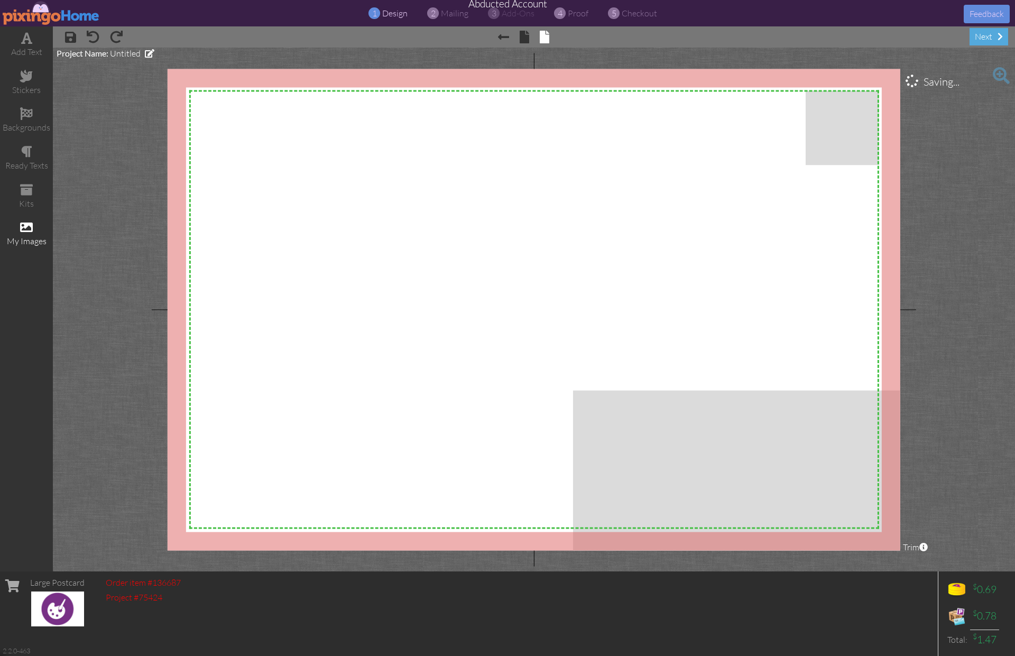
click at [31, 233] on div "my images" at bounding box center [26, 234] width 53 height 37
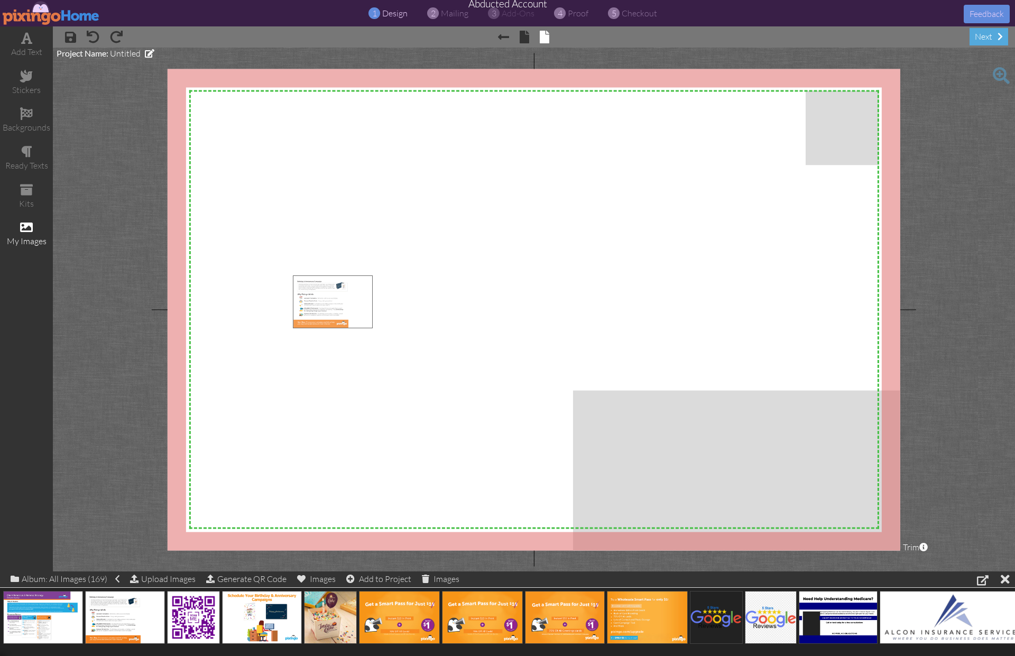
drag, startPoint x: 102, startPoint y: 623, endPoint x: 314, endPoint y: 292, distance: 393.1
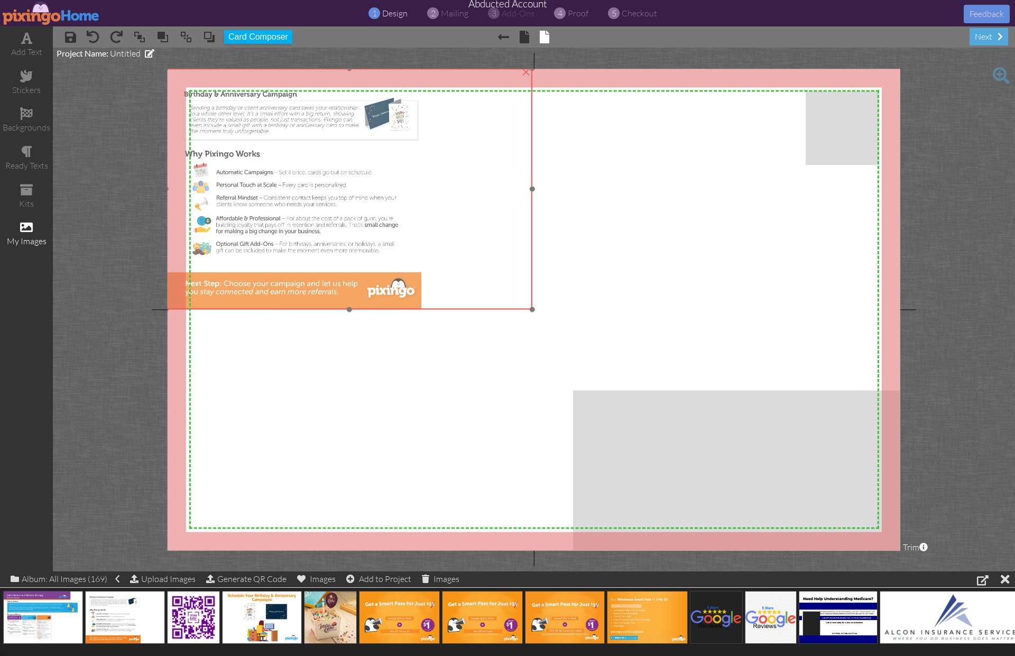
drag, startPoint x: 406, startPoint y: 316, endPoint x: 288, endPoint y: 136, distance: 214.3
click at [288, 136] on img at bounding box center [349, 188] width 366 height 241
click at [531, 306] on img at bounding box center [350, 188] width 366 height 241
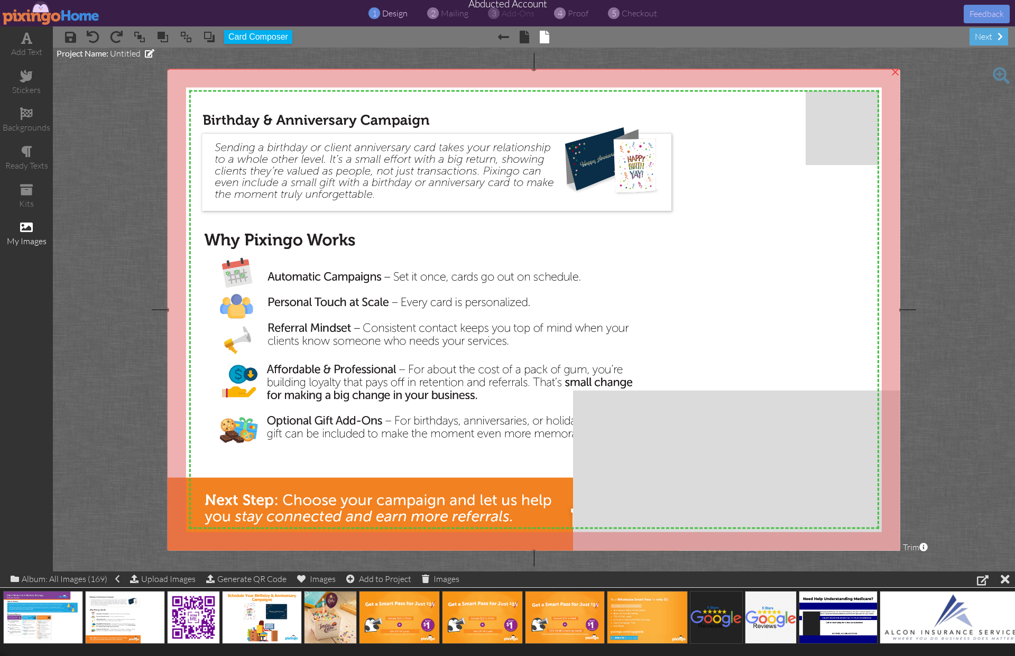
drag, startPoint x: 533, startPoint y: 309, endPoint x: 757, endPoint y: 551, distance: 330.4
click at [757, 551] on project-studio-wrapper "X X X X X X X X X X X X X X X X X X X X X X X X X X X X X X X X X X X X X X X X…" at bounding box center [534, 310] width 962 height 524
click at [429, 225] on img at bounding box center [534, 310] width 735 height 484
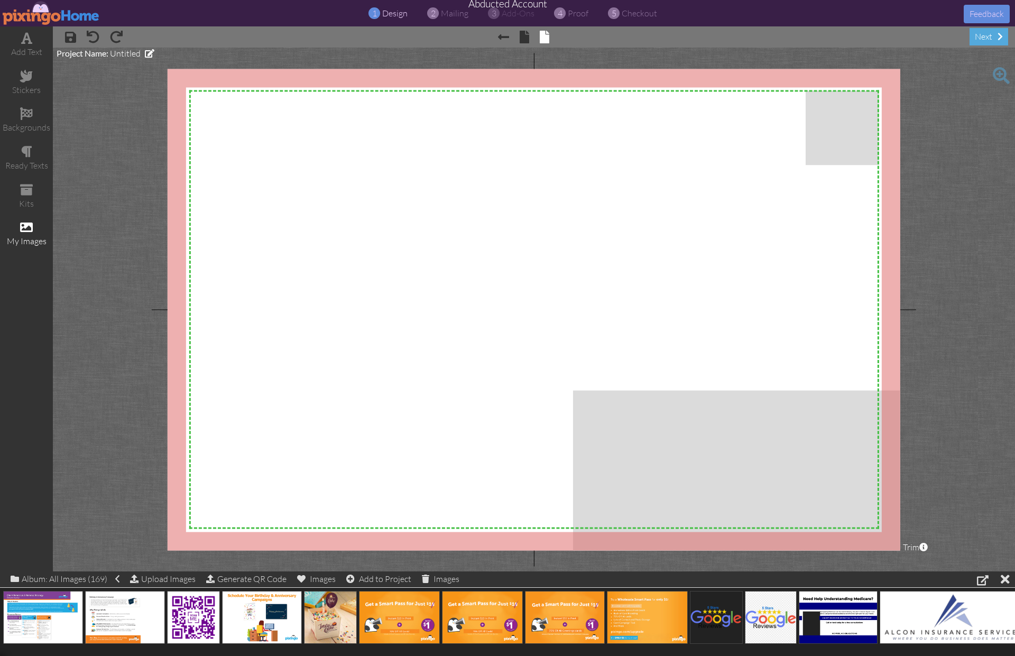
click at [987, 345] on project-studio-wrapper "X X X X X X X X X X X X X X X X X X X X X X X X X X X X X X X X X X X X X X X X…" at bounding box center [534, 310] width 962 height 524
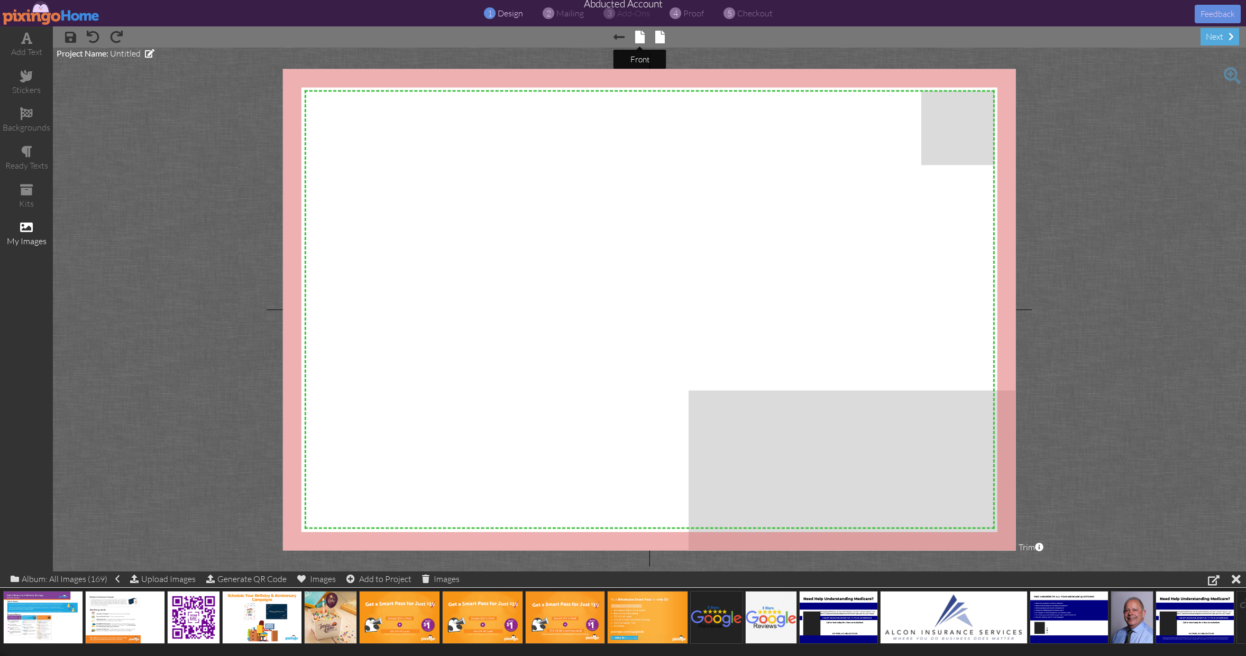
click at [639, 40] on span at bounding box center [640, 37] width 10 height 13
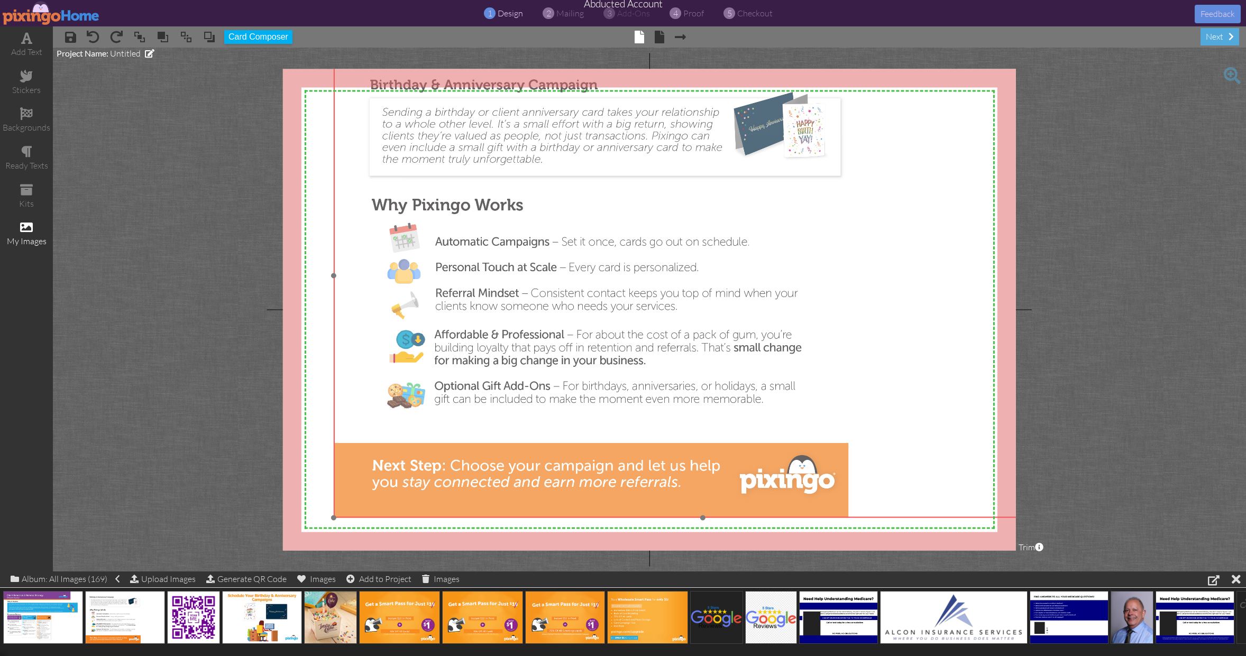
drag, startPoint x: 556, startPoint y: 378, endPoint x: 618, endPoint y: 348, distance: 68.6
click at [618, 348] on img at bounding box center [703, 275] width 738 height 485
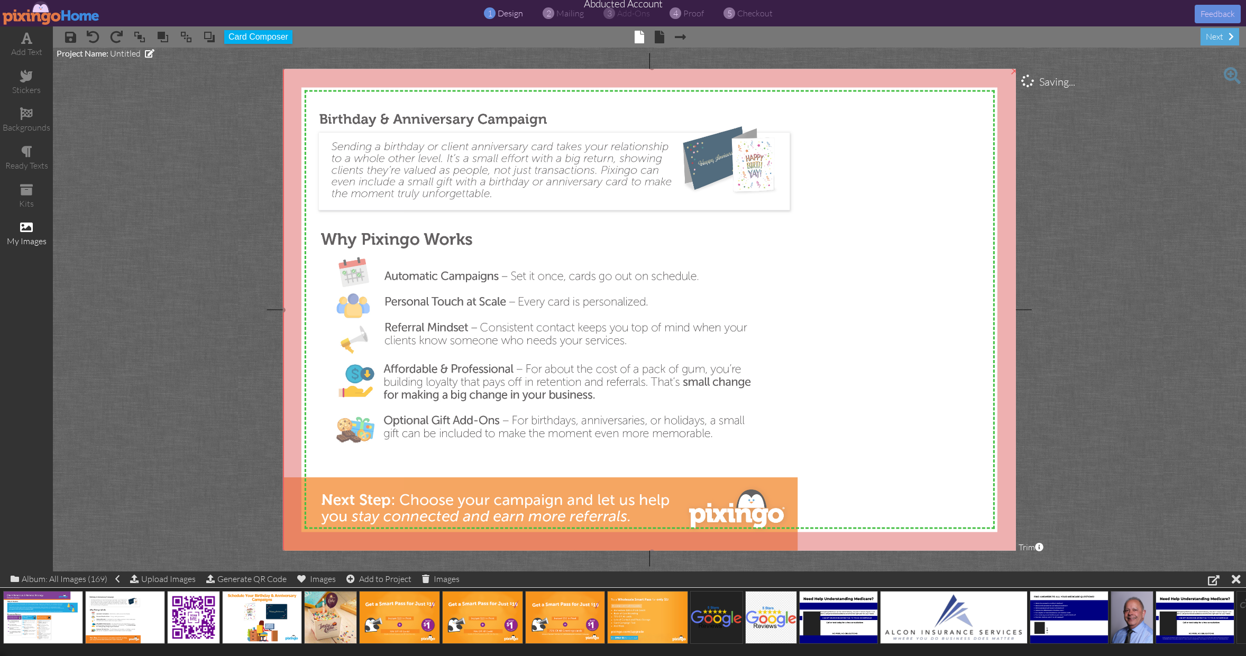
drag, startPoint x: 584, startPoint y: 352, endPoint x: 535, endPoint y: 388, distance: 61.3
click at [529, 389] on img at bounding box center [652, 310] width 738 height 485
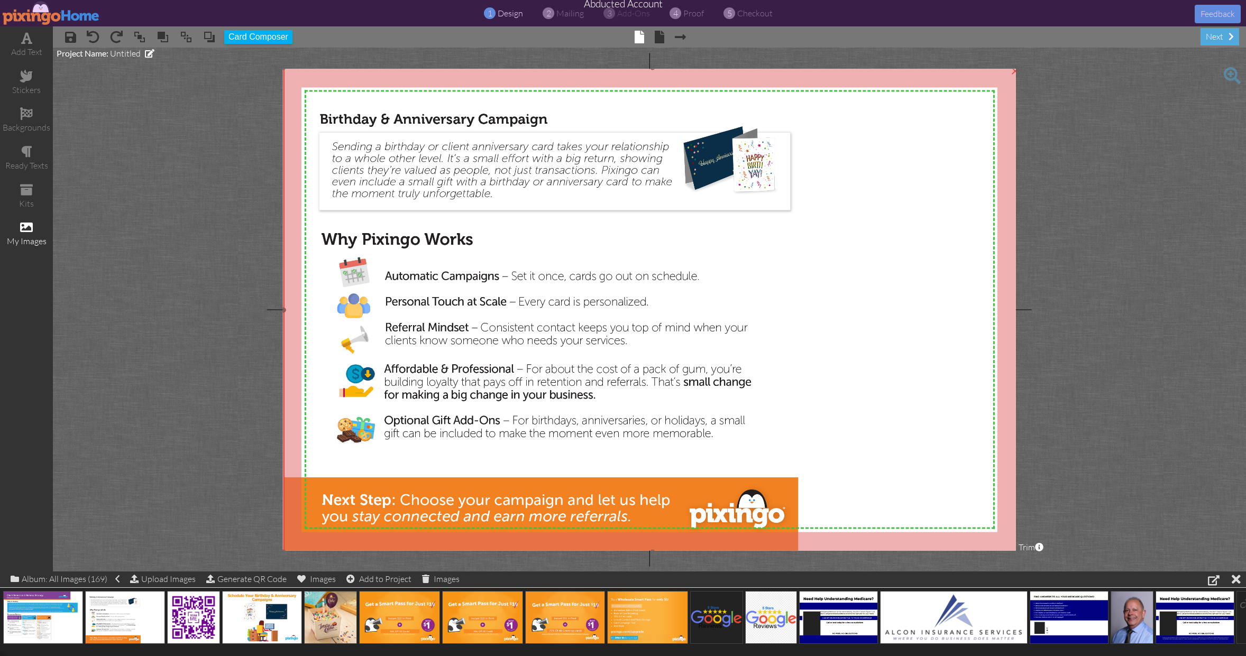
click at [525, 388] on img at bounding box center [652, 310] width 738 height 485
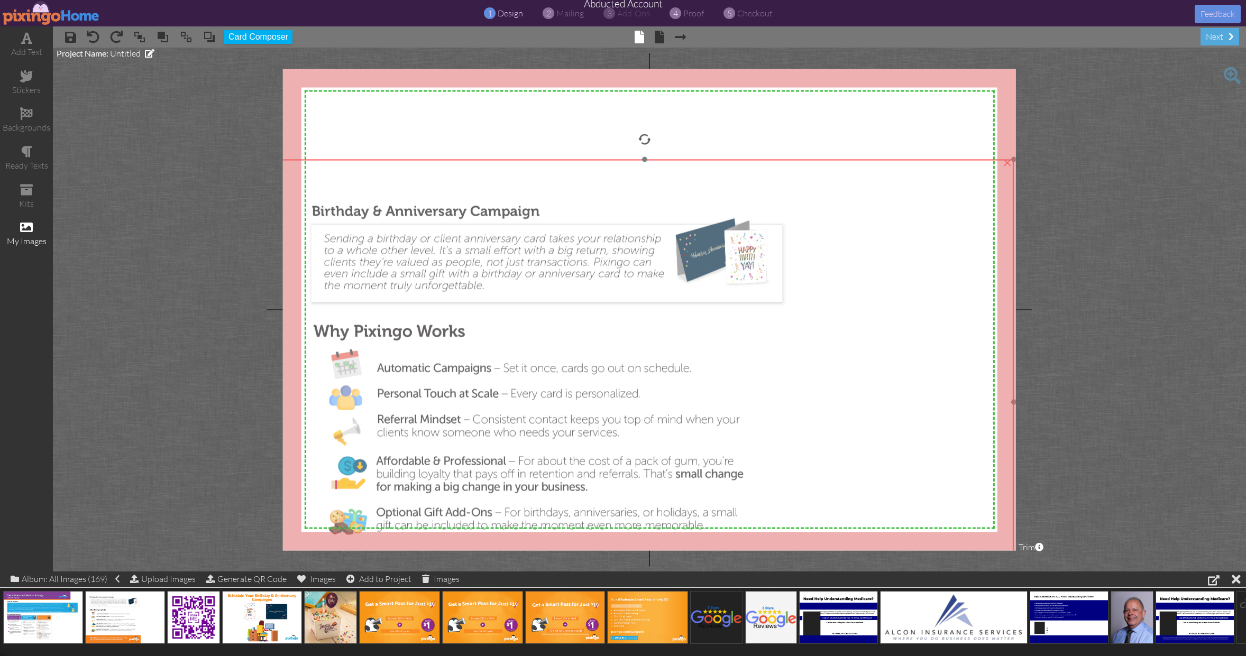
drag, startPoint x: 640, startPoint y: 282, endPoint x: 632, endPoint y: 374, distance: 92.3
click at [632, 374] on img at bounding box center [644, 402] width 738 height 485
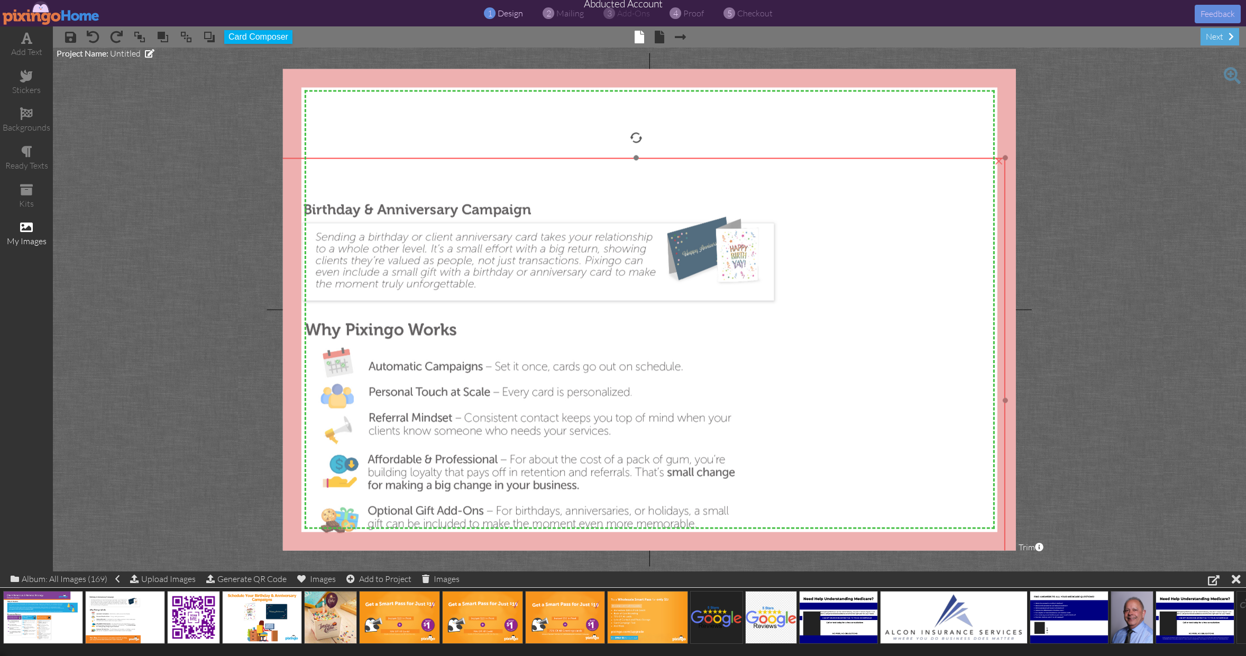
drag, startPoint x: 778, startPoint y: 241, endPoint x: 777, endPoint y: 234, distance: 7.0
click at [748, 237] on img at bounding box center [636, 400] width 738 height 485
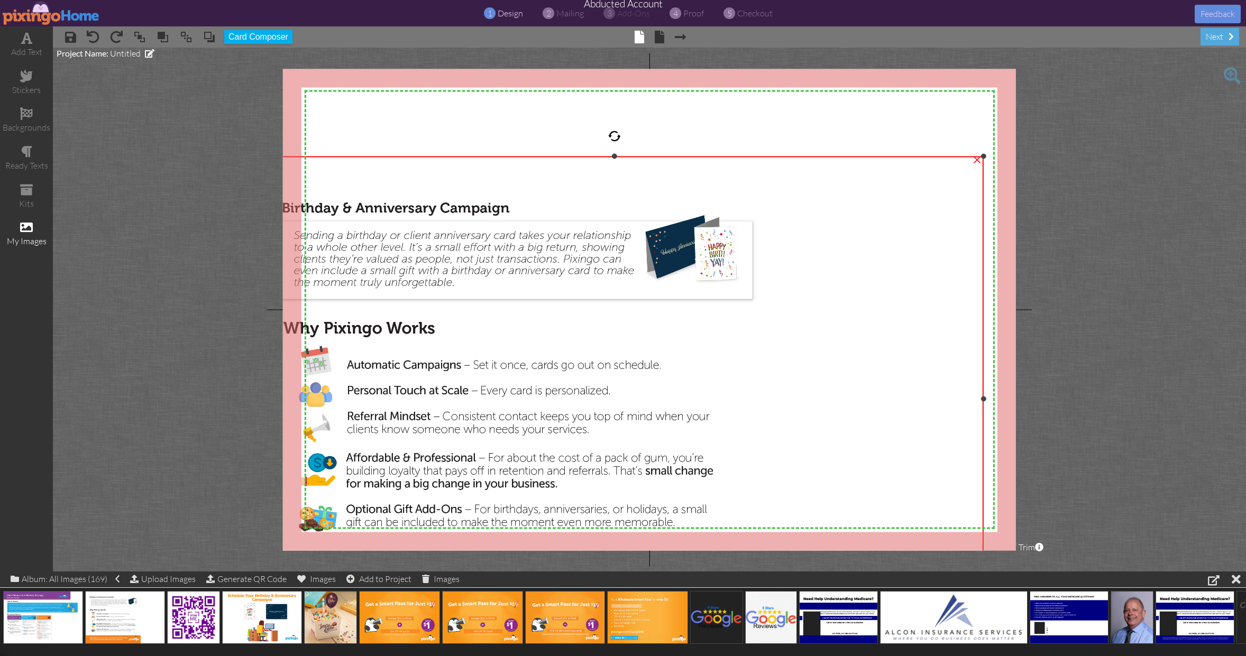
click at [976, 161] on div "×" at bounding box center [977, 158] width 17 height 17
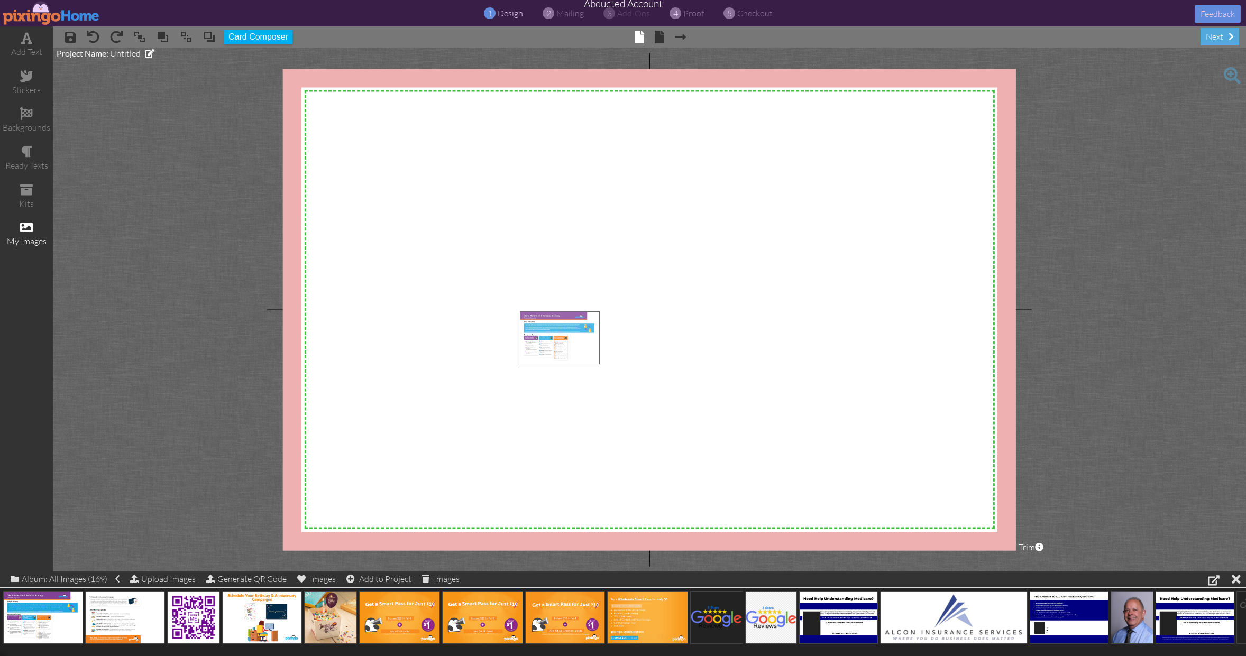
drag, startPoint x: 35, startPoint y: 627, endPoint x: 460, endPoint y: 287, distance: 543.6
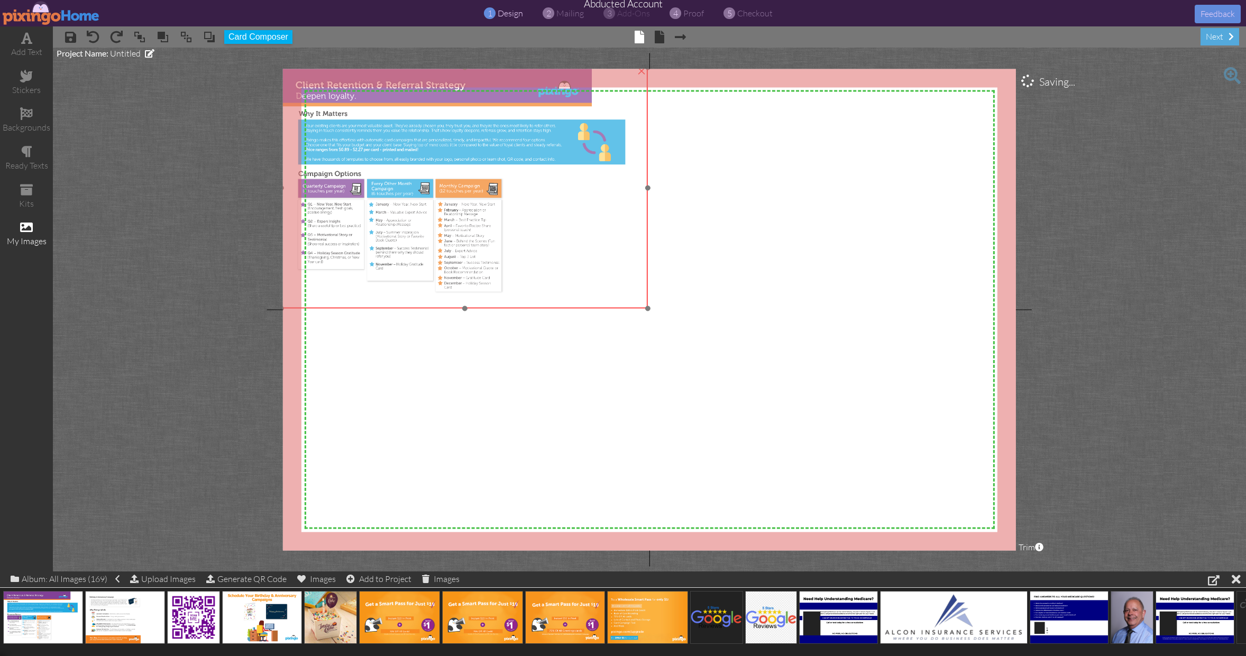
drag, startPoint x: 522, startPoint y: 326, endPoint x: 397, endPoint y: 174, distance: 196.8
click at [376, 142] on img at bounding box center [464, 187] width 366 height 241
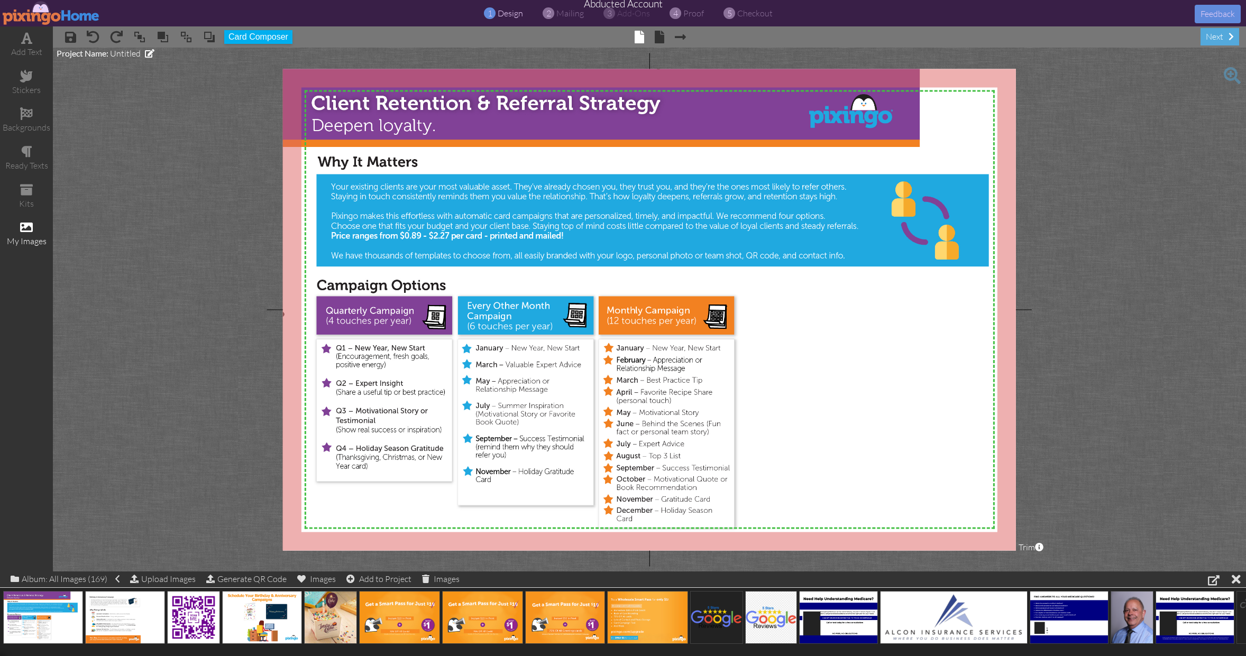
drag, startPoint x: 650, startPoint y: 307, endPoint x: 935, endPoint y: 561, distance: 382.0
click at [935, 561] on project-studio-wrapper "X X X X X X X X X X X X X X X X X X X X X X X X X X X X X X X X X X X X X X X X…" at bounding box center [649, 310] width 1193 height 524
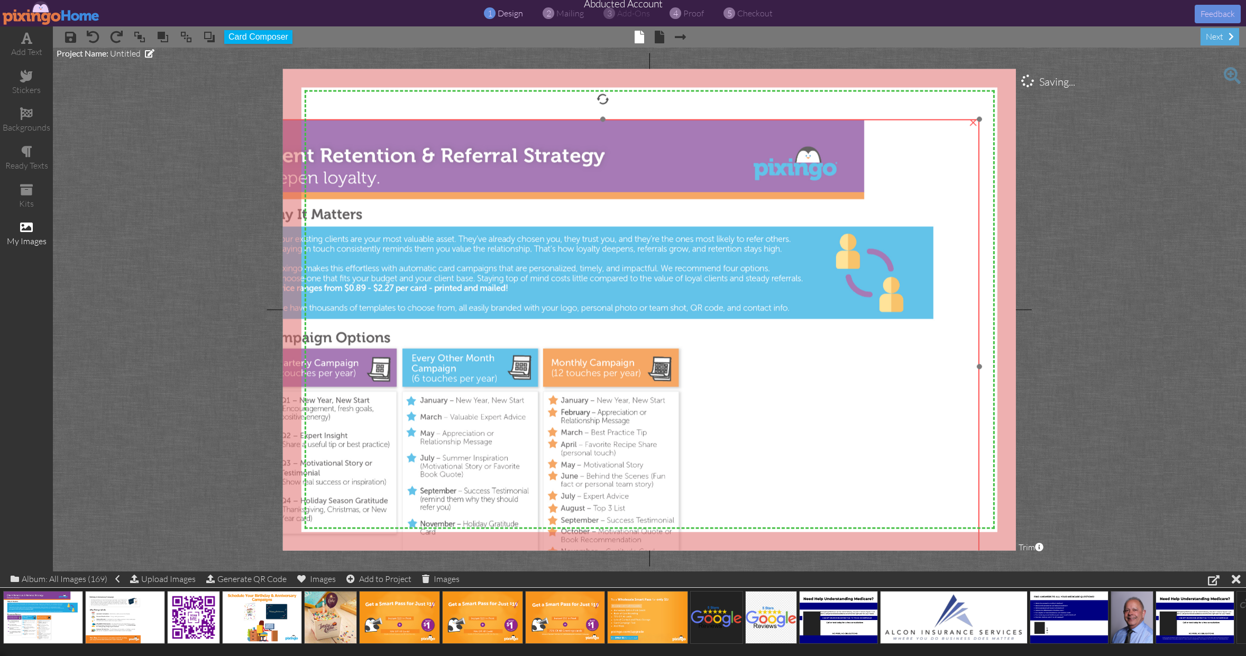
drag, startPoint x: 862, startPoint y: 122, endPoint x: 805, endPoint y: 176, distance: 77.8
click at [805, 176] on img at bounding box center [602, 366] width 753 height 495
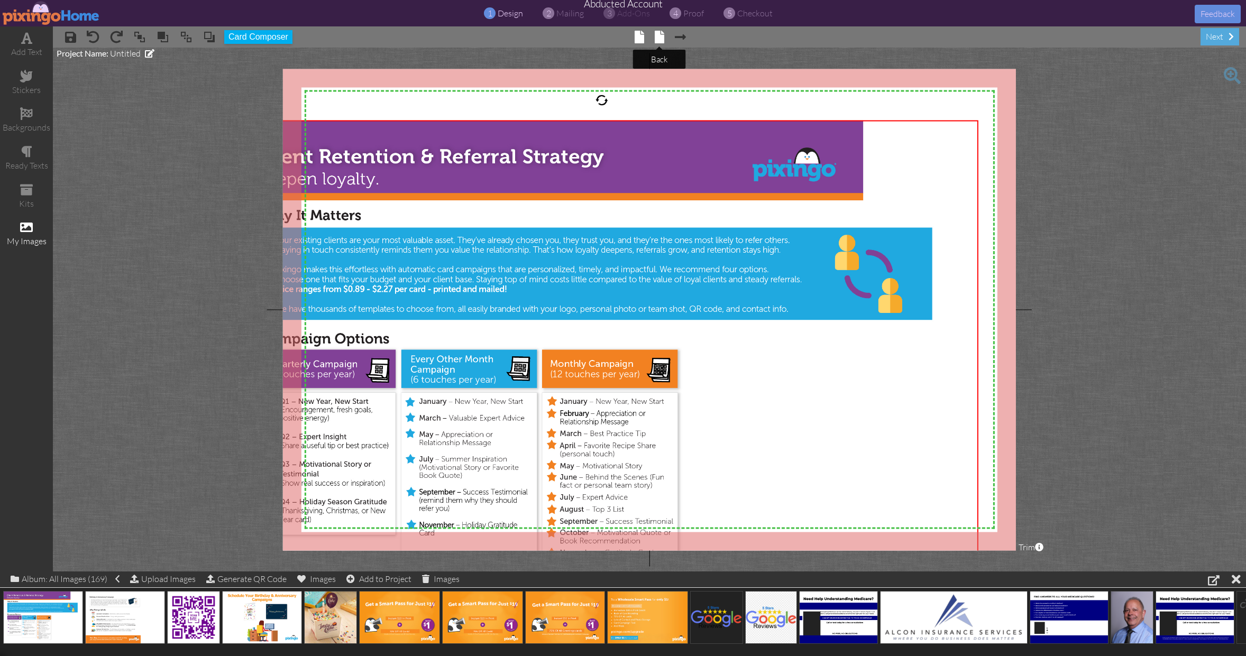
click at [656, 38] on span at bounding box center [660, 37] width 10 height 13
click at [658, 38] on span at bounding box center [660, 37] width 10 height 13
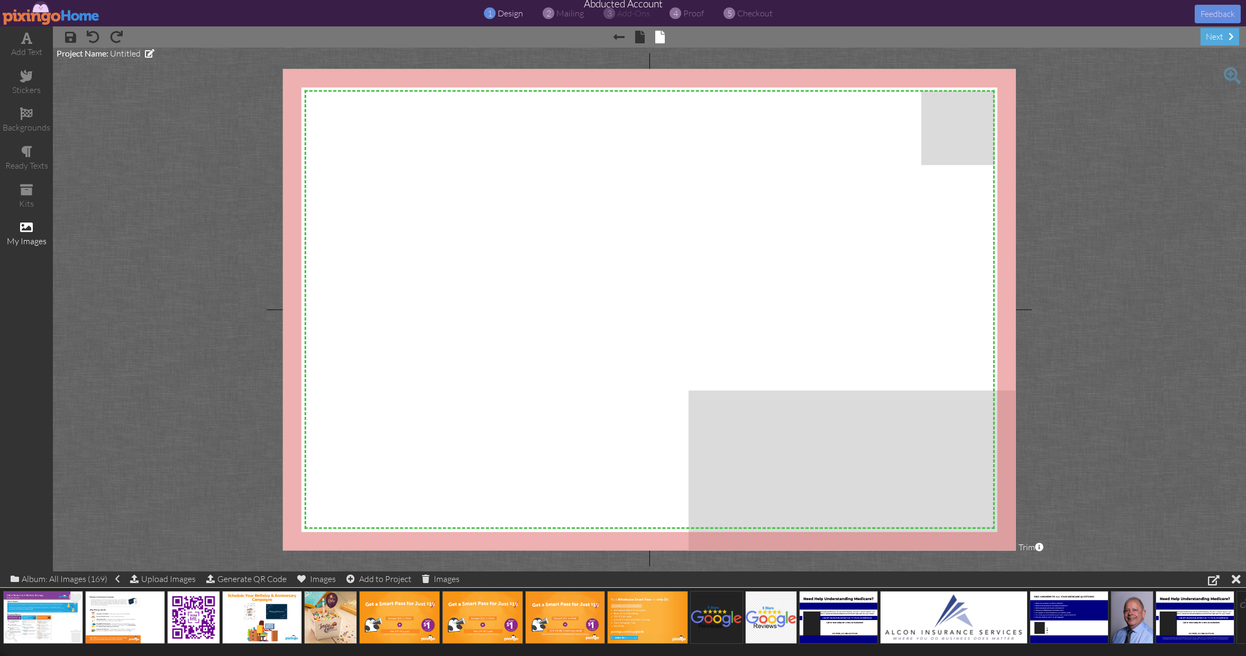
click at [38, 611] on img at bounding box center [43, 617] width 80 height 53
click at [115, 617] on img at bounding box center [125, 617] width 80 height 53
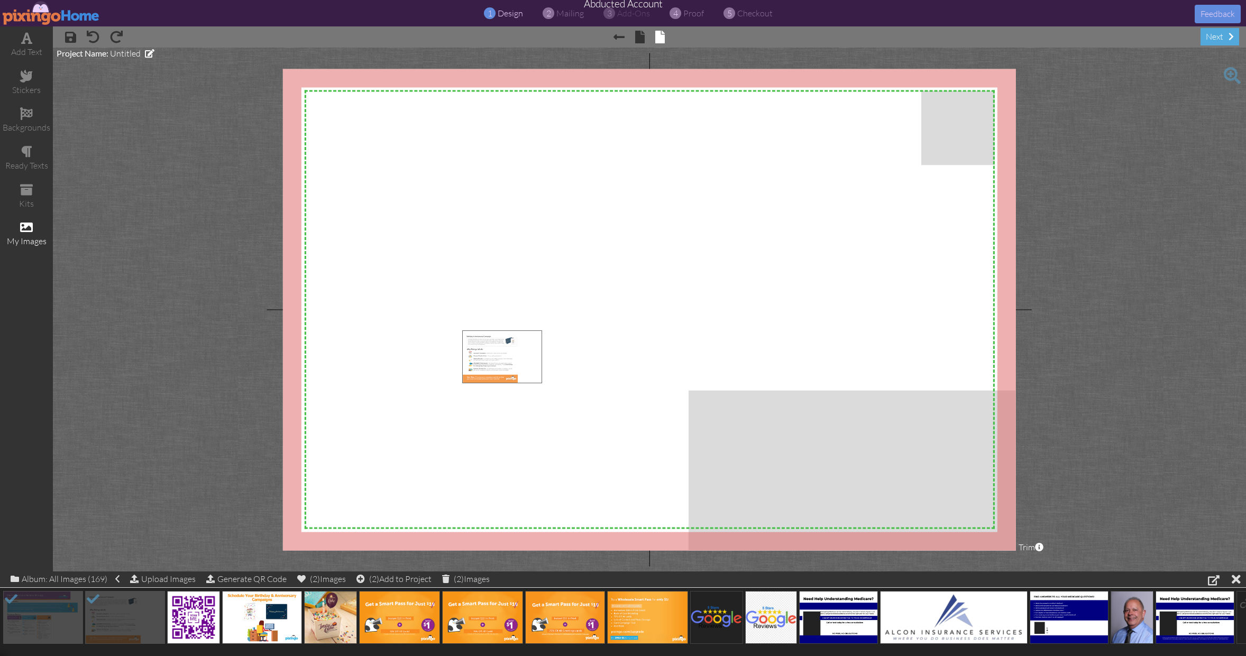
drag, startPoint x: 115, startPoint y: 619, endPoint x: 459, endPoint y: 283, distance: 481.6
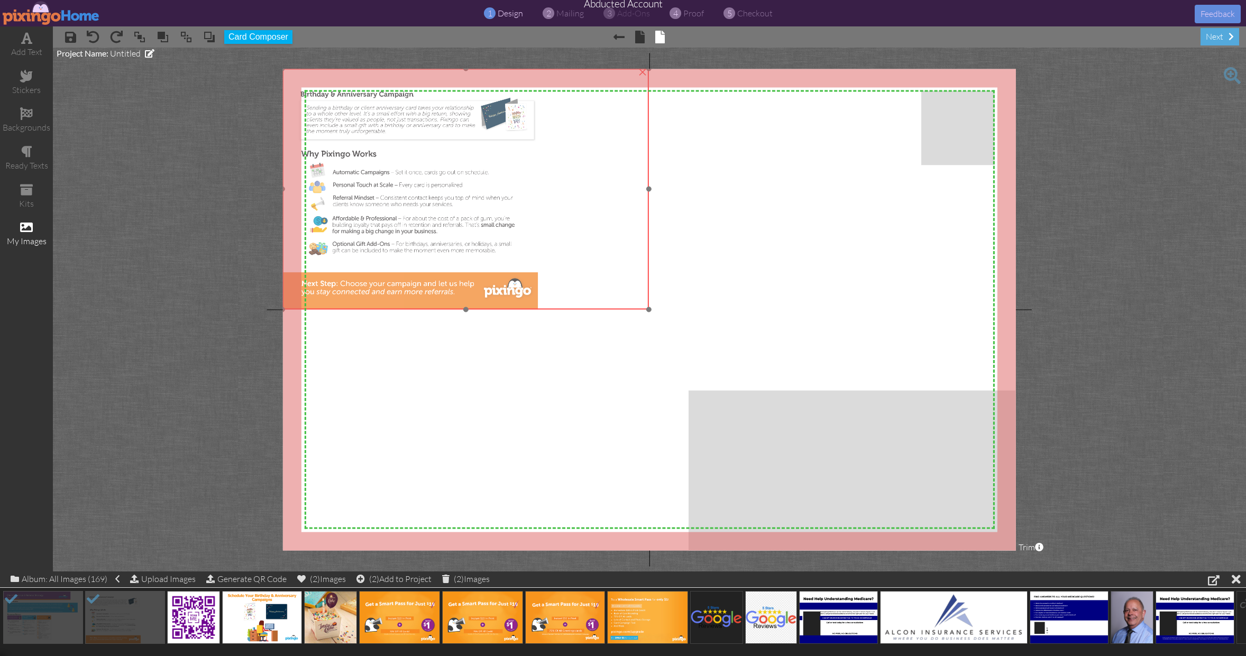
drag, startPoint x: 513, startPoint y: 337, endPoint x: 366, endPoint y: 151, distance: 237.5
click at [366, 151] on img at bounding box center [465, 188] width 366 height 241
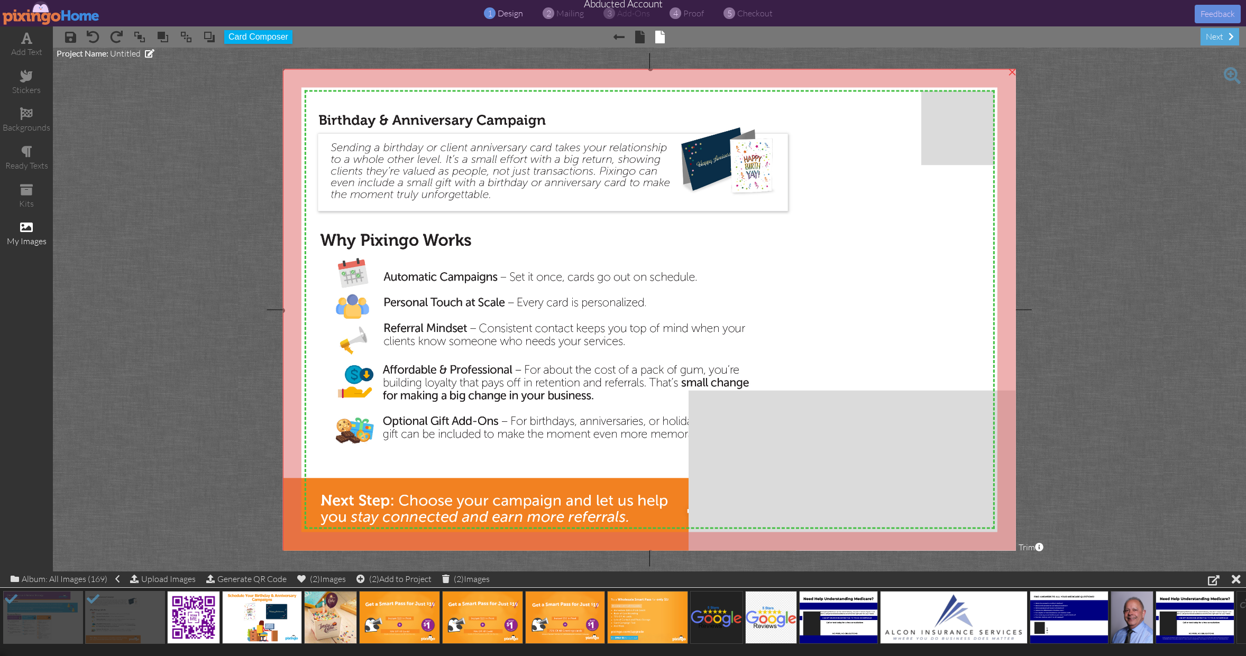
drag, startPoint x: 650, startPoint y: 309, endPoint x: 840, endPoint y: 553, distance: 308.8
click at [840, 553] on project-studio-wrapper "X X X X X X X X X X X X X X X X X X X X X X X X X X X X X X X X X X X X X X X X…" at bounding box center [649, 310] width 1193 height 524
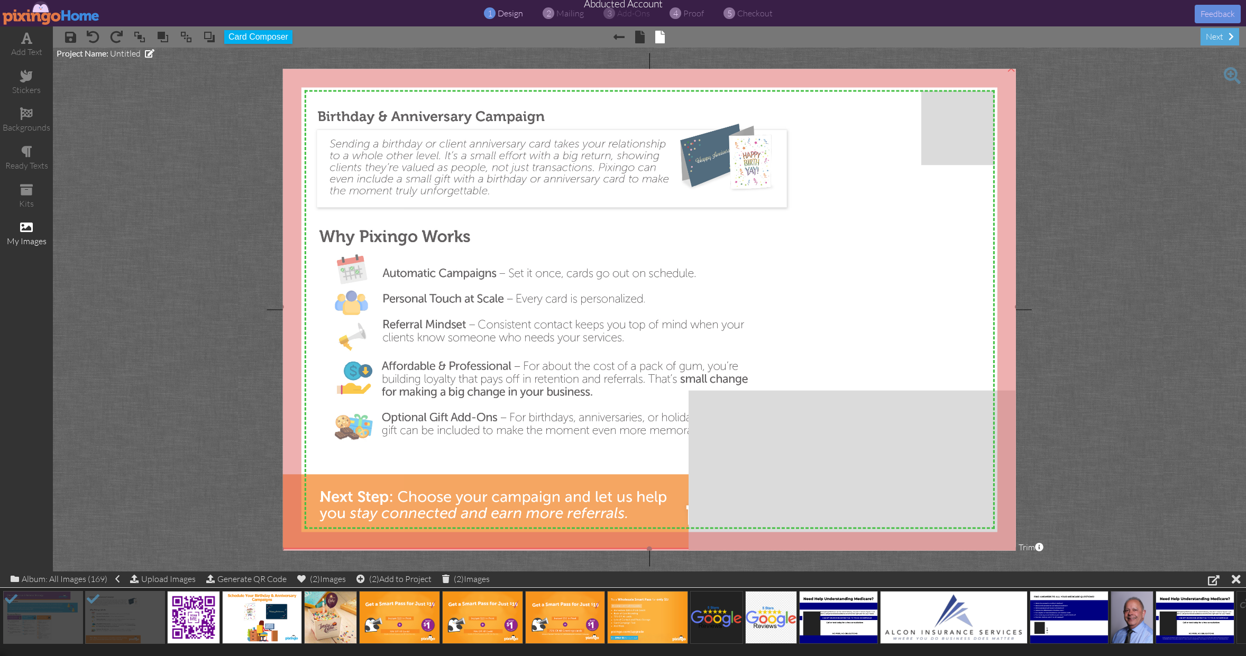
click at [869, 336] on img at bounding box center [649, 307] width 736 height 484
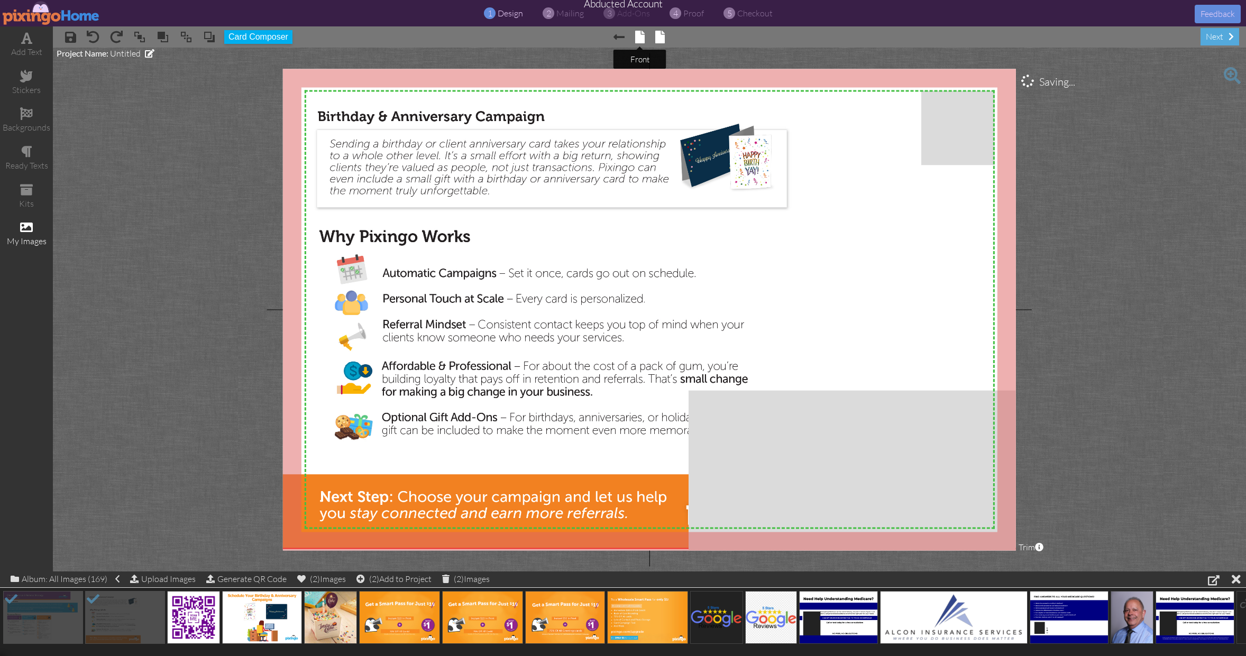
click at [639, 36] on span at bounding box center [640, 37] width 10 height 13
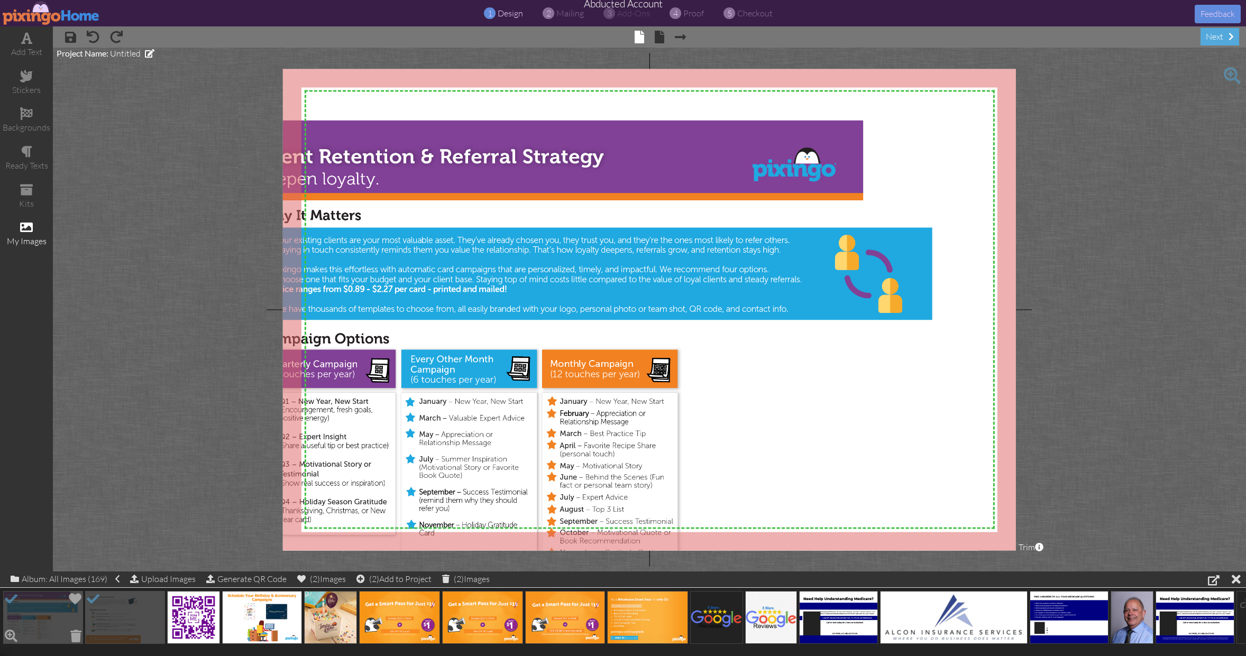
click at [51, 618] on img at bounding box center [43, 617] width 80 height 53
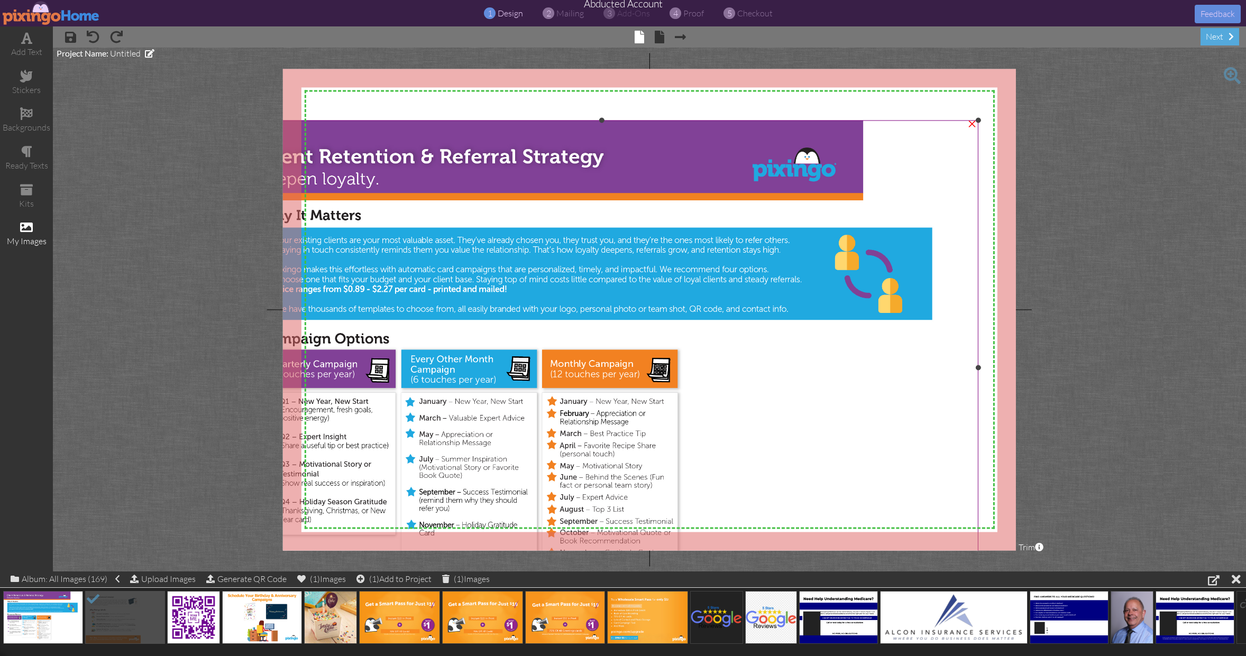
click at [575, 346] on img at bounding box center [601, 367] width 753 height 495
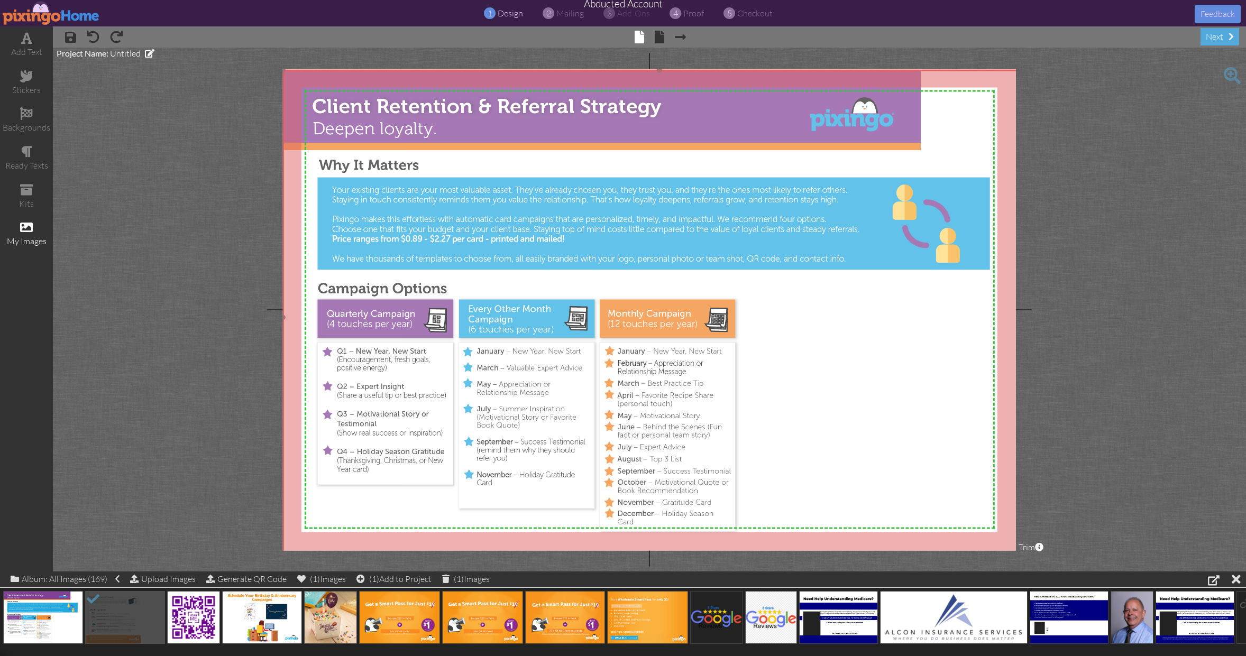
drag, startPoint x: 470, startPoint y: 310, endPoint x: 528, endPoint y: 260, distance: 76.4
click at [528, 260] on img at bounding box center [659, 317] width 753 height 495
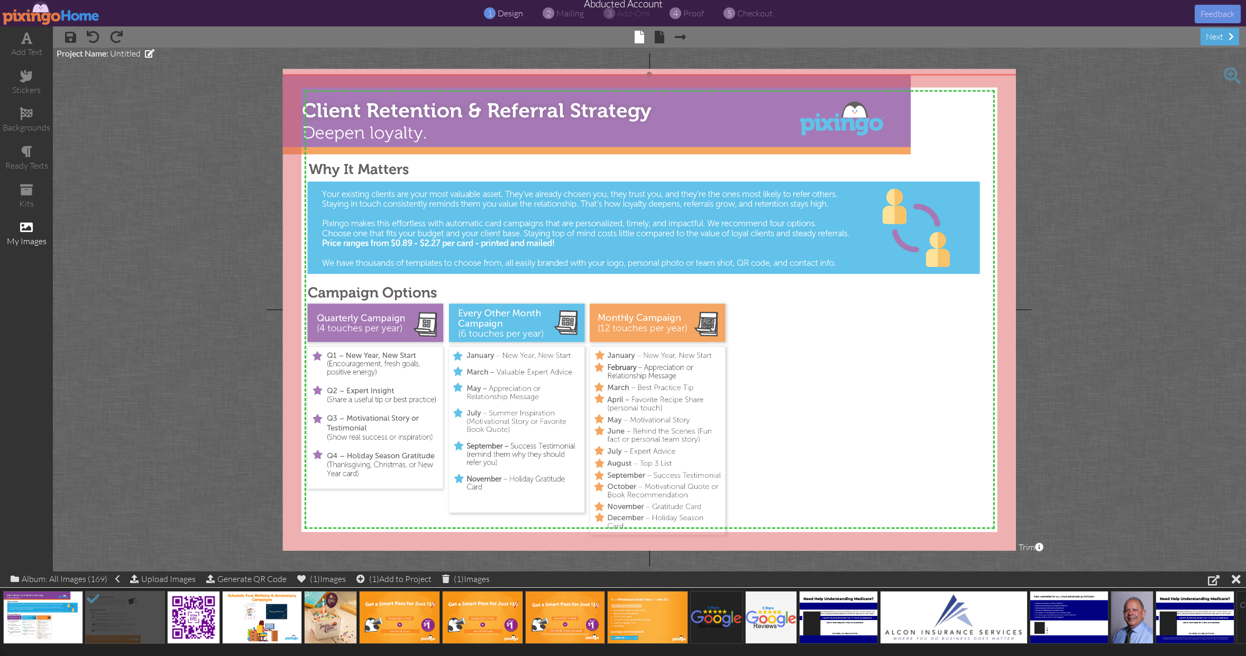
drag, startPoint x: 557, startPoint y: 244, endPoint x: 398, endPoint y: 178, distance: 171.8
click at [547, 248] on img at bounding box center [649, 321] width 753 height 495
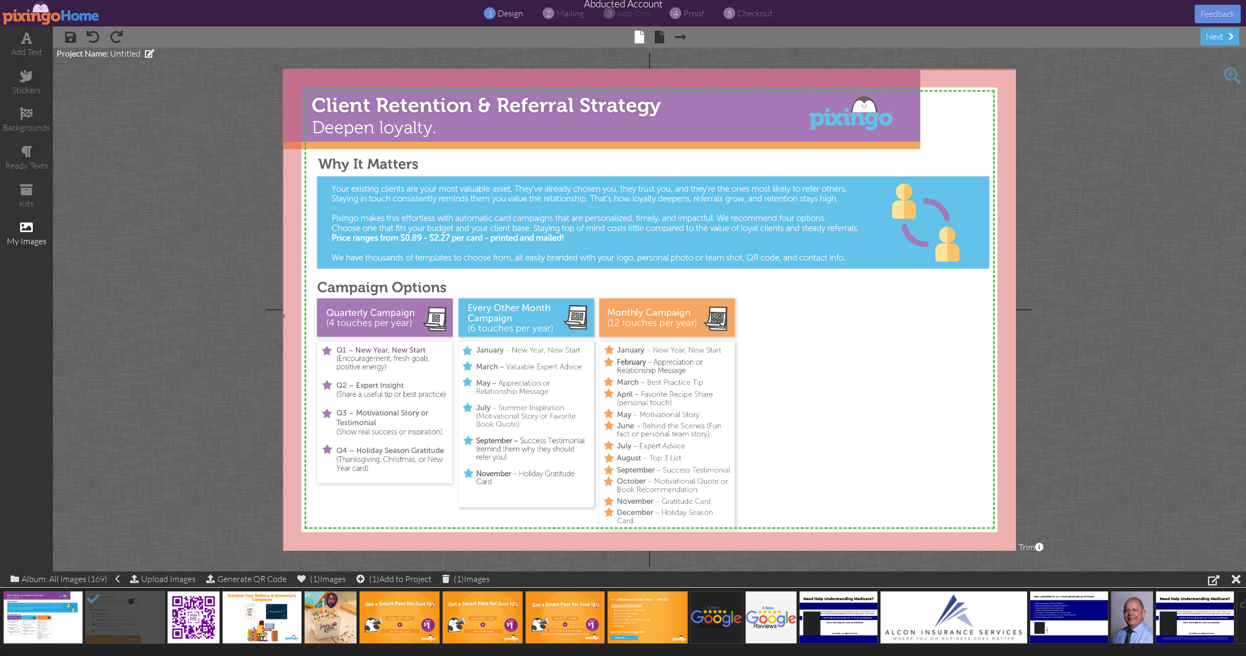
drag, startPoint x: 424, startPoint y: 141, endPoint x: 434, endPoint y: 136, distance: 10.9
click at [434, 136] on img at bounding box center [658, 316] width 753 height 495
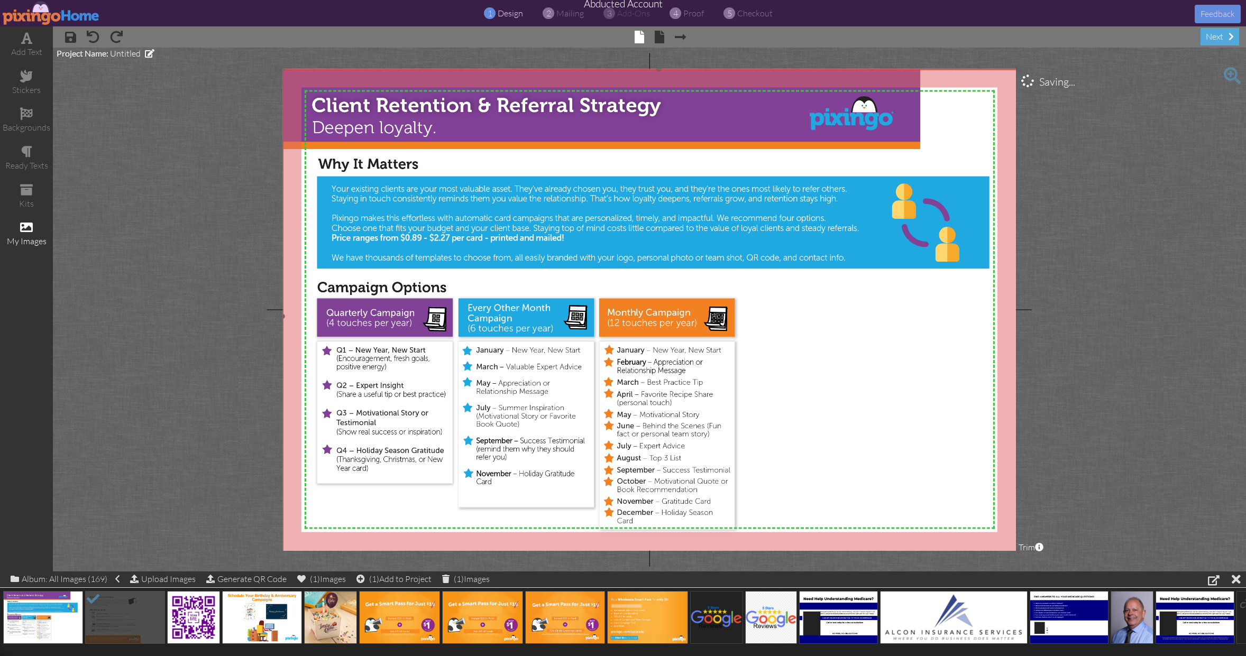
click at [790, 348] on img at bounding box center [658, 316] width 753 height 495
click at [43, 15] on img at bounding box center [51, 13] width 97 height 24
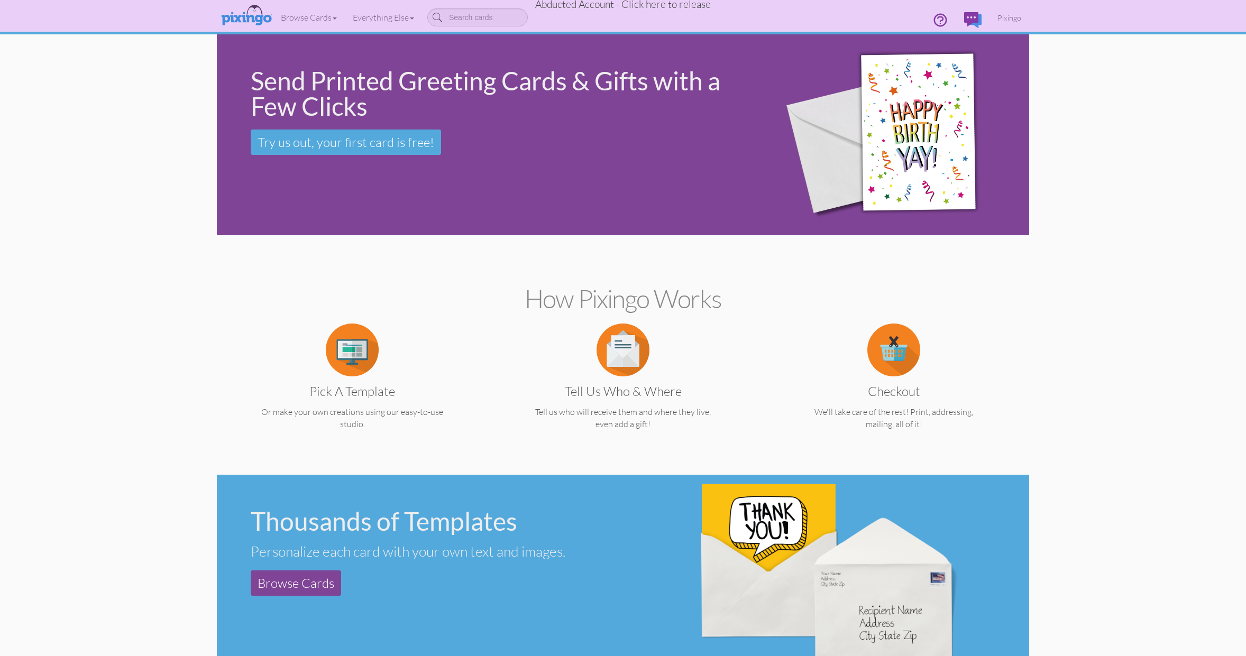
click at [645, 6] on span "Abducted Account - Click here to release" at bounding box center [623, 4] width 176 height 13
